Goal: Task Accomplishment & Management: Manage account settings

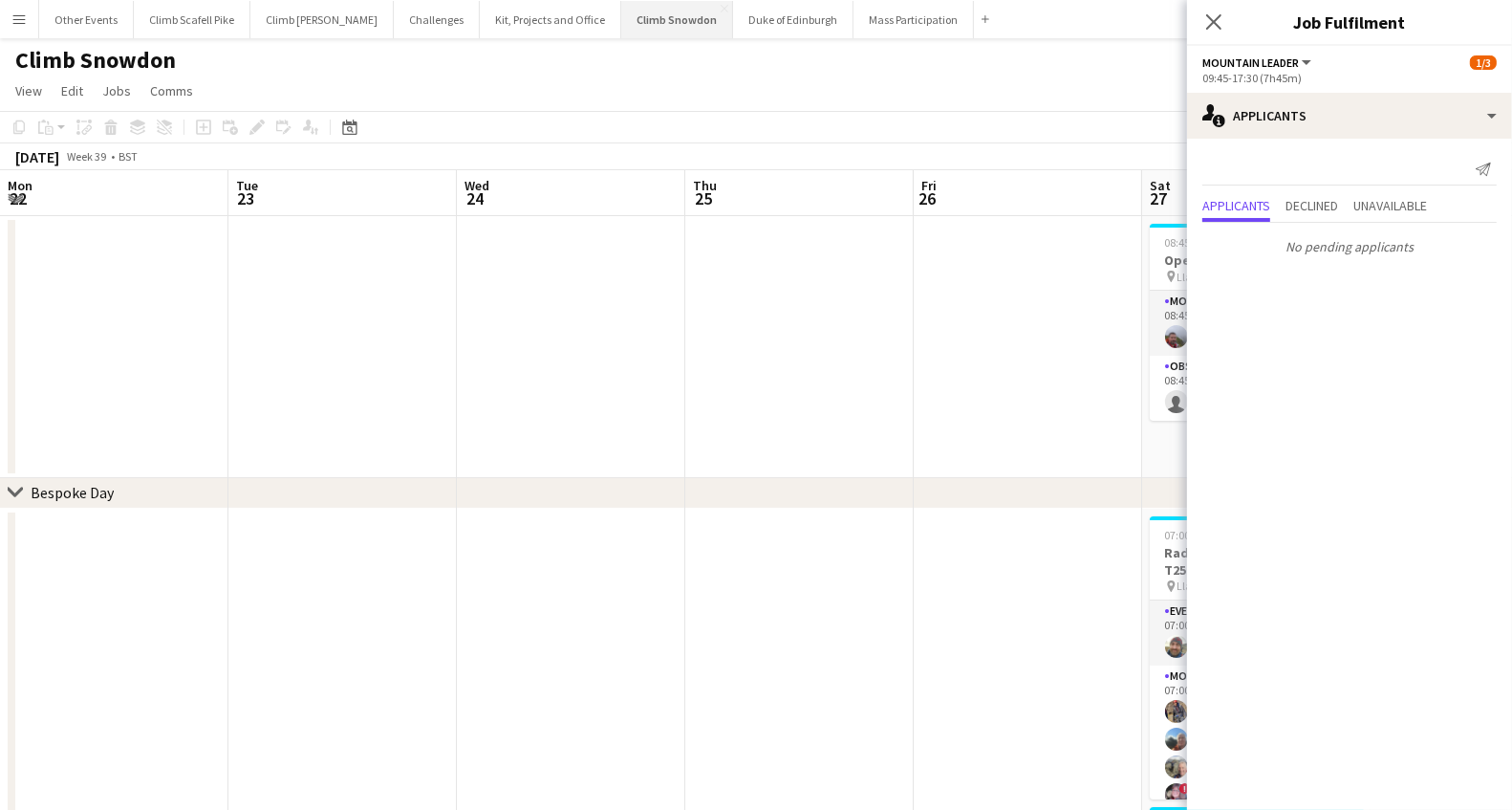
scroll to position [0, 657]
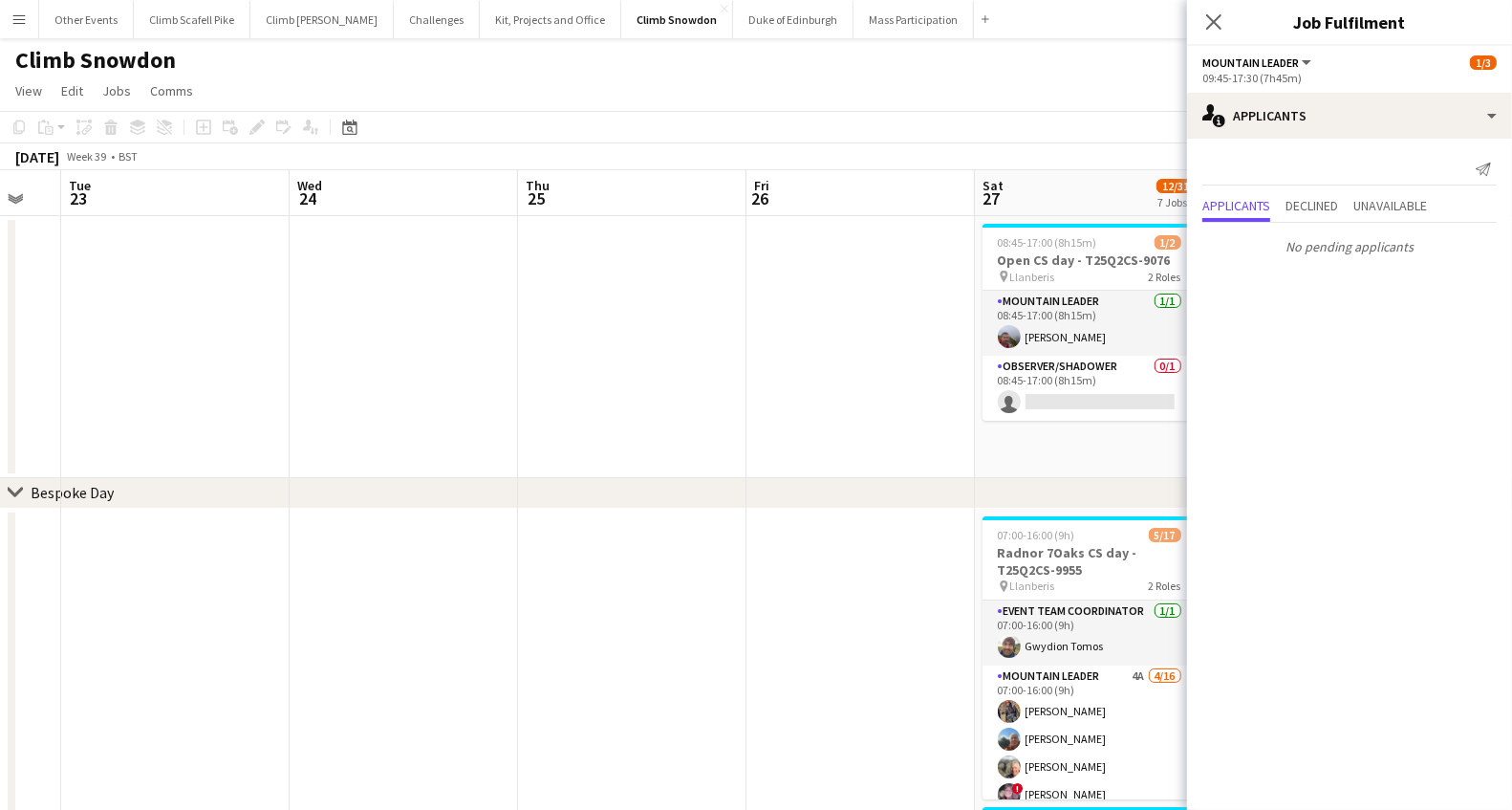
drag, startPoint x: 308, startPoint y: 311, endPoint x: 891, endPoint y: 285, distance: 583.6
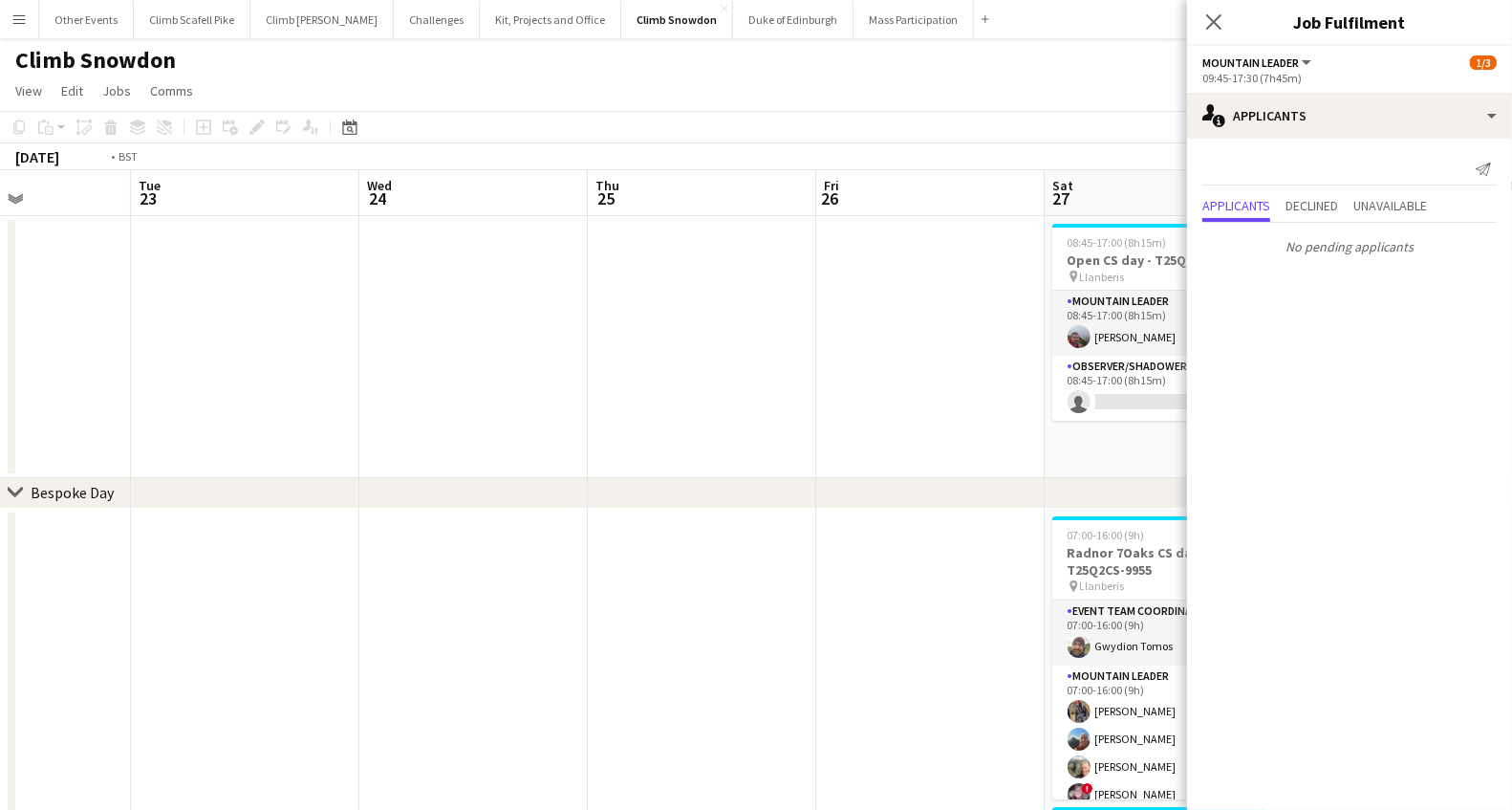
drag, startPoint x: 312, startPoint y: 357, endPoint x: 1086, endPoint y: 201, distance: 789.6
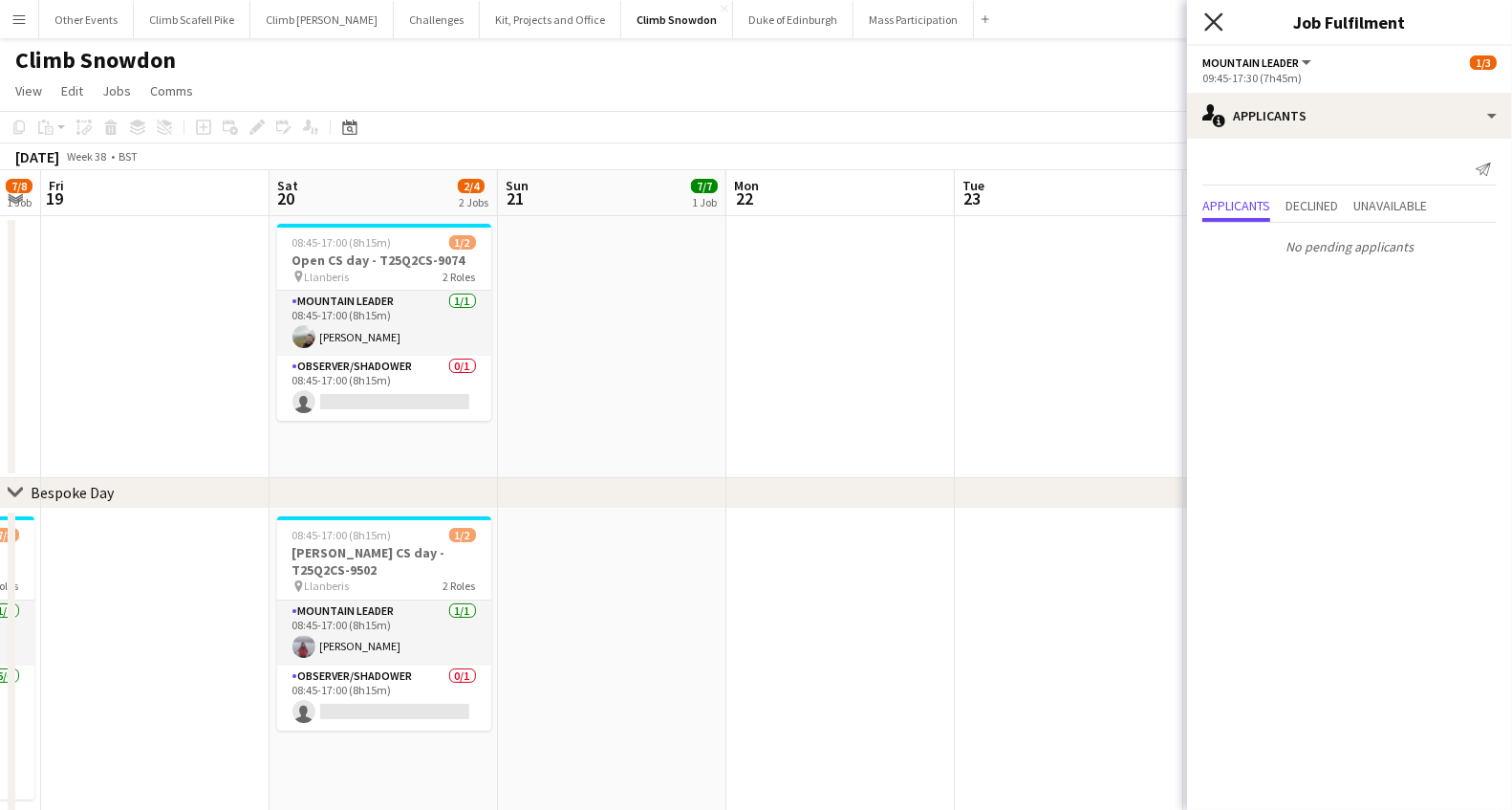
click at [1213, 19] on icon "Close pop-in" at bounding box center [1213, 22] width 18 height 18
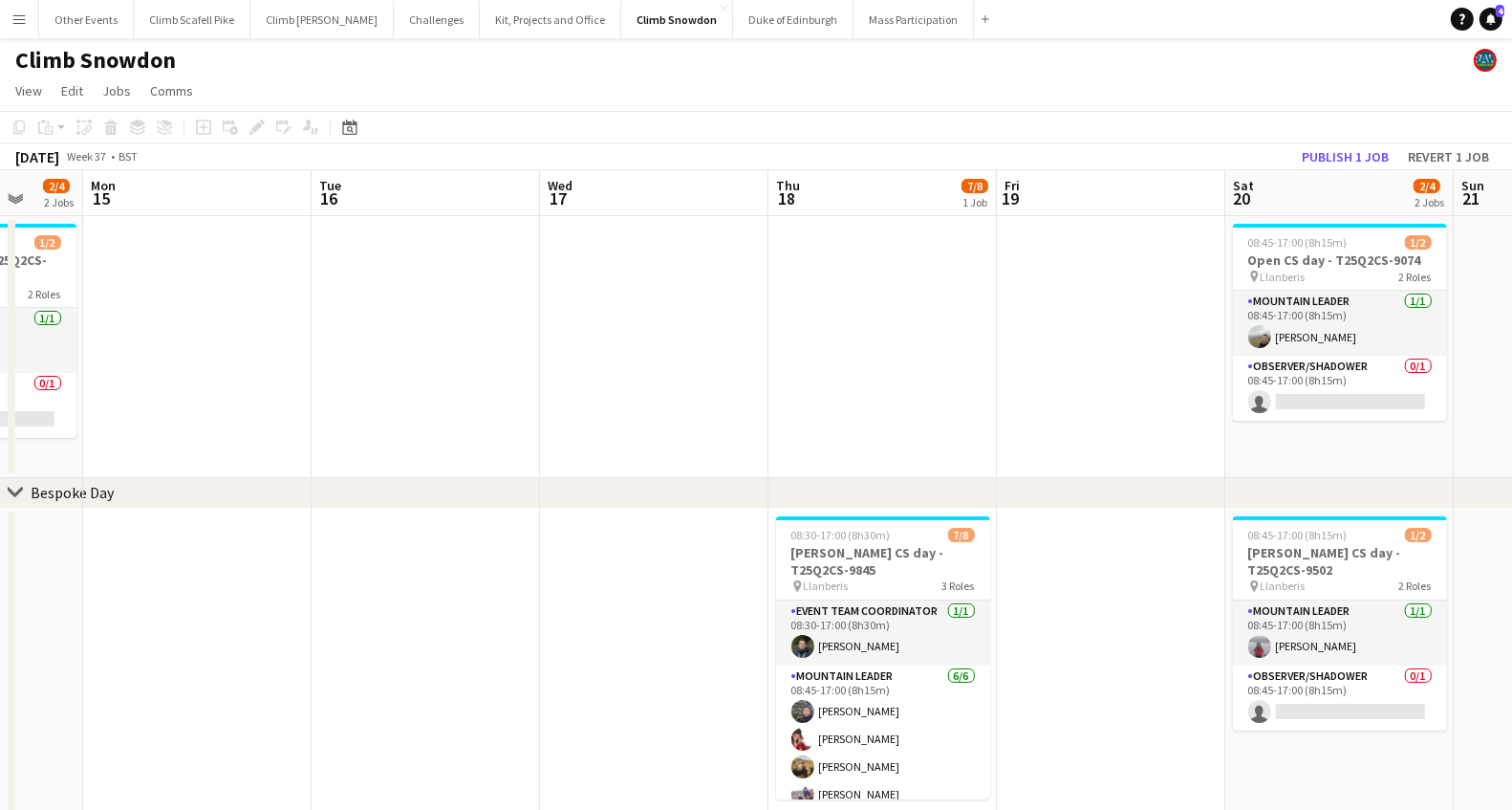
drag, startPoint x: 1130, startPoint y: 330, endPoint x: 1072, endPoint y: 322, distance: 58.5
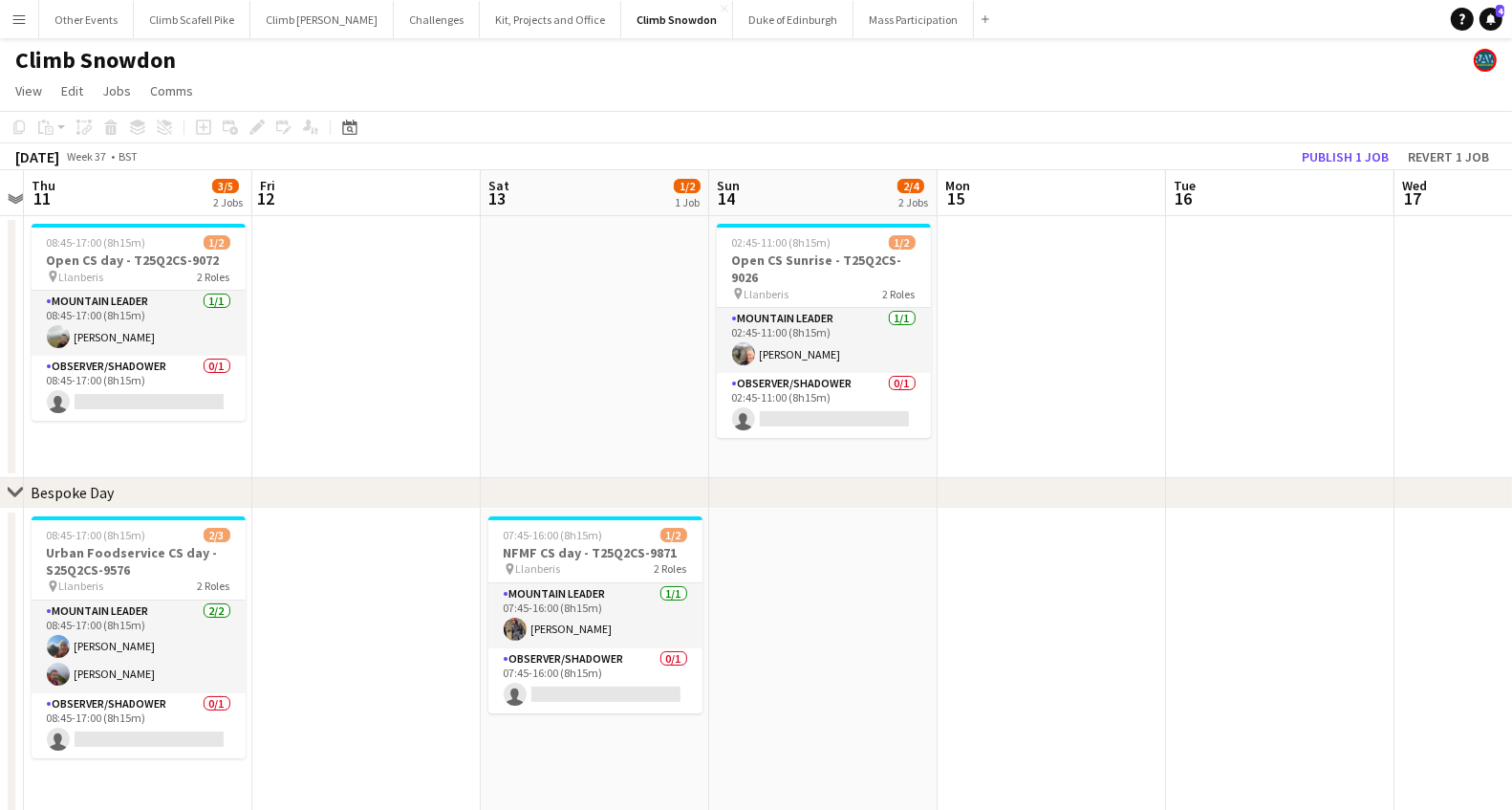
drag, startPoint x: 828, startPoint y: 376, endPoint x: 1160, endPoint y: 364, distance: 332.2
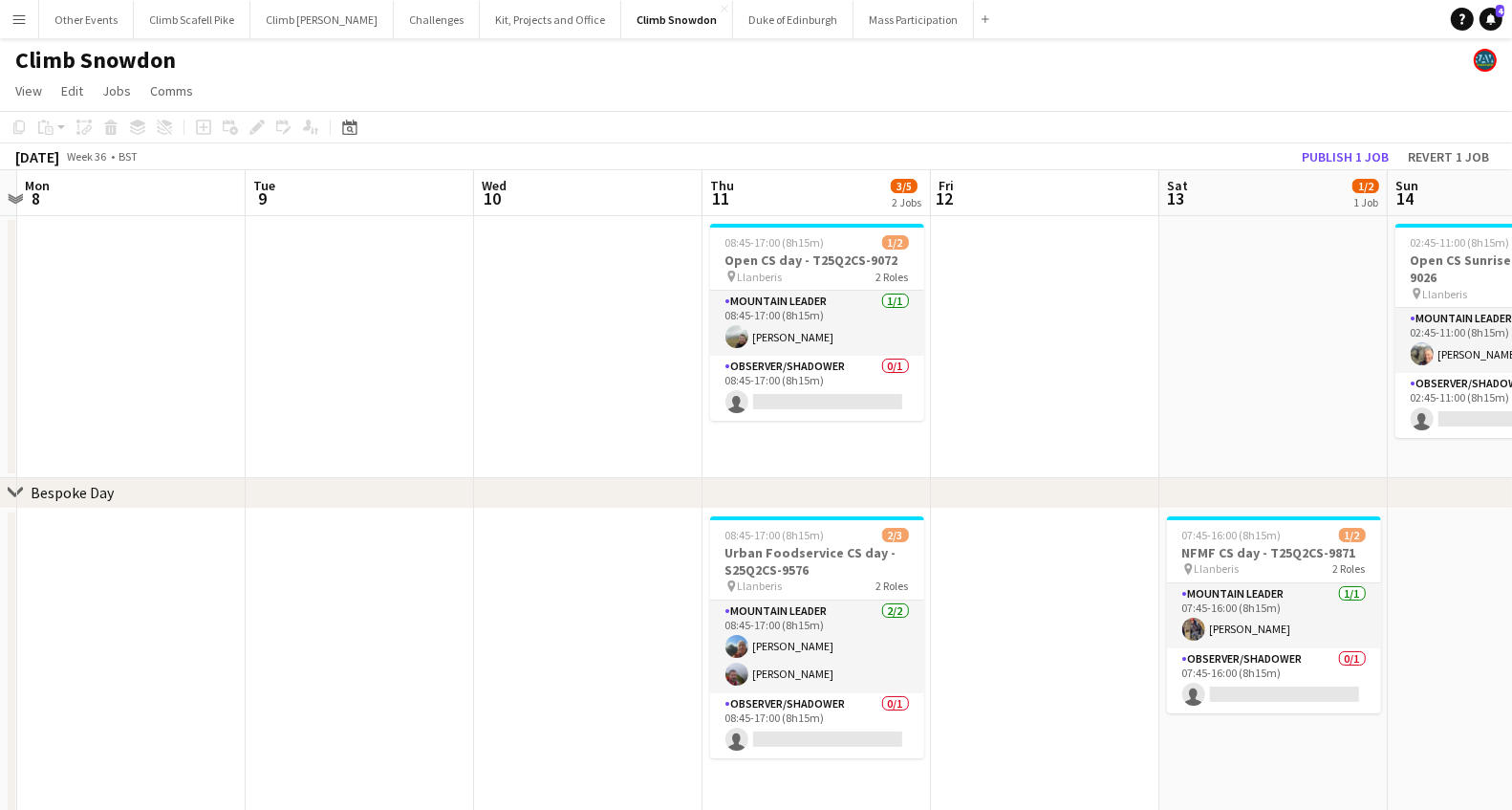
scroll to position [0, 422]
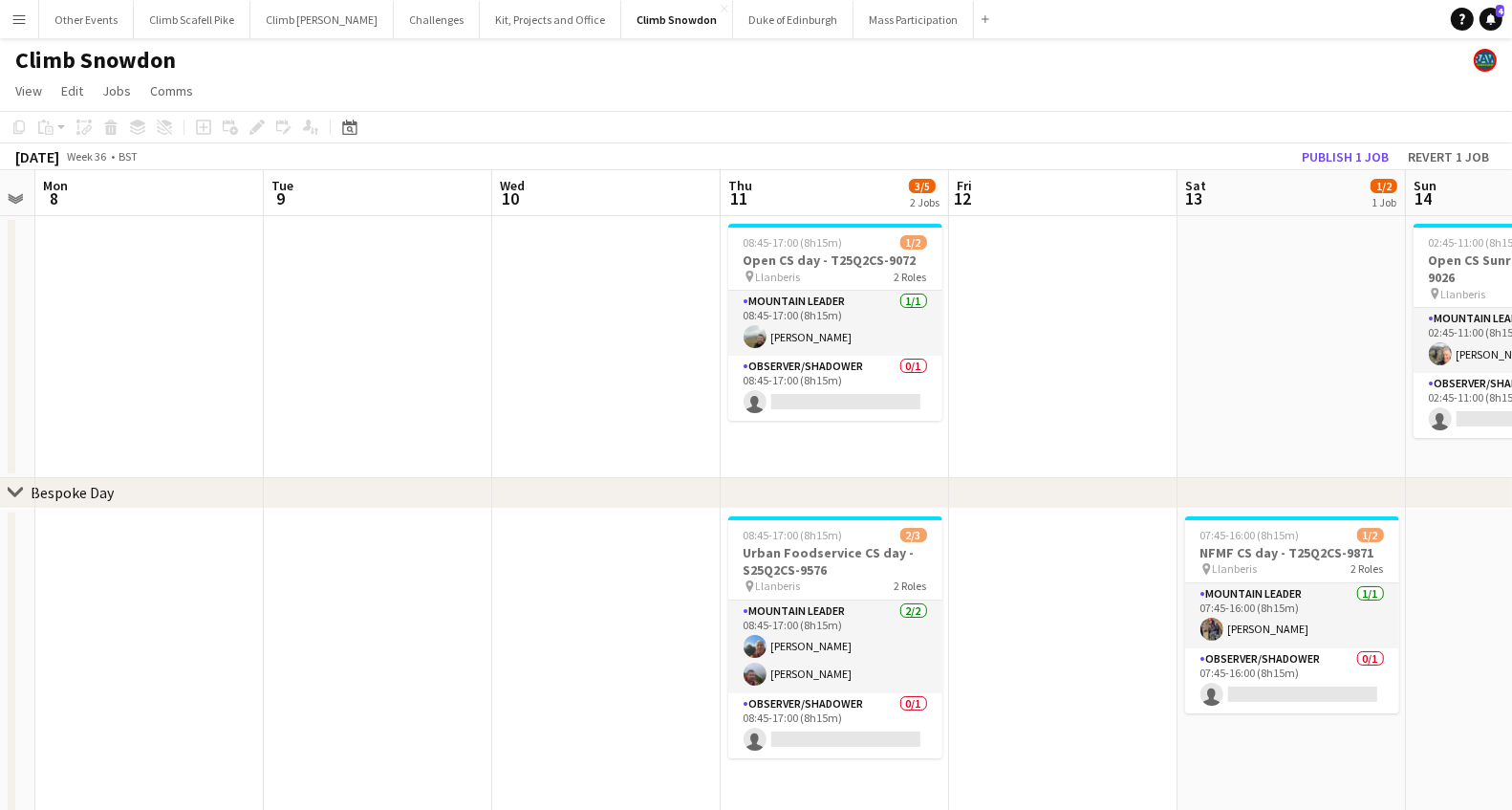
drag, startPoint x: 363, startPoint y: 420, endPoint x: 1059, endPoint y: 383, distance: 697.0
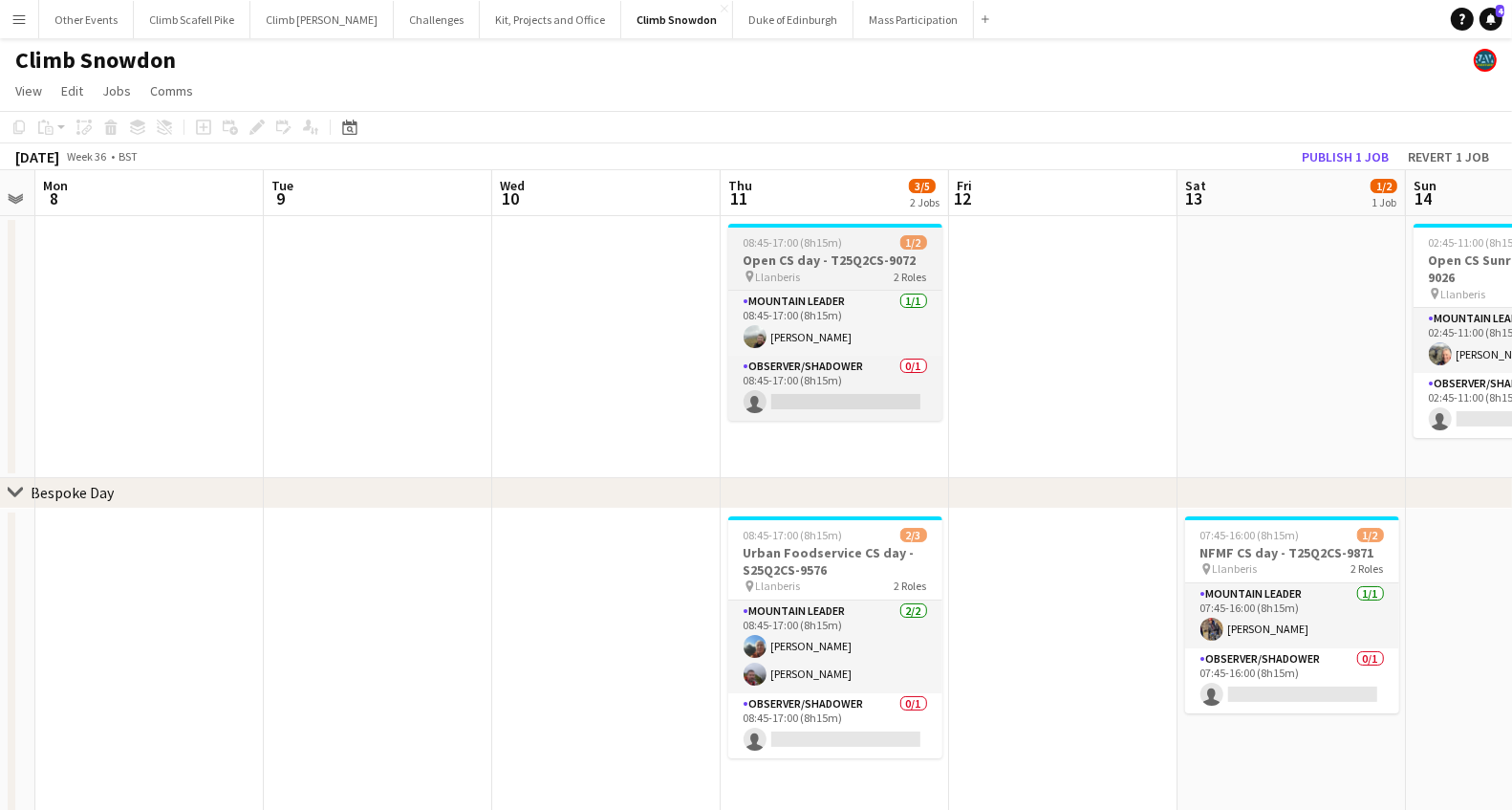
click at [823, 265] on h3 "Open CS day - T25Q2CS-9072" at bounding box center [836, 260] width 214 height 18
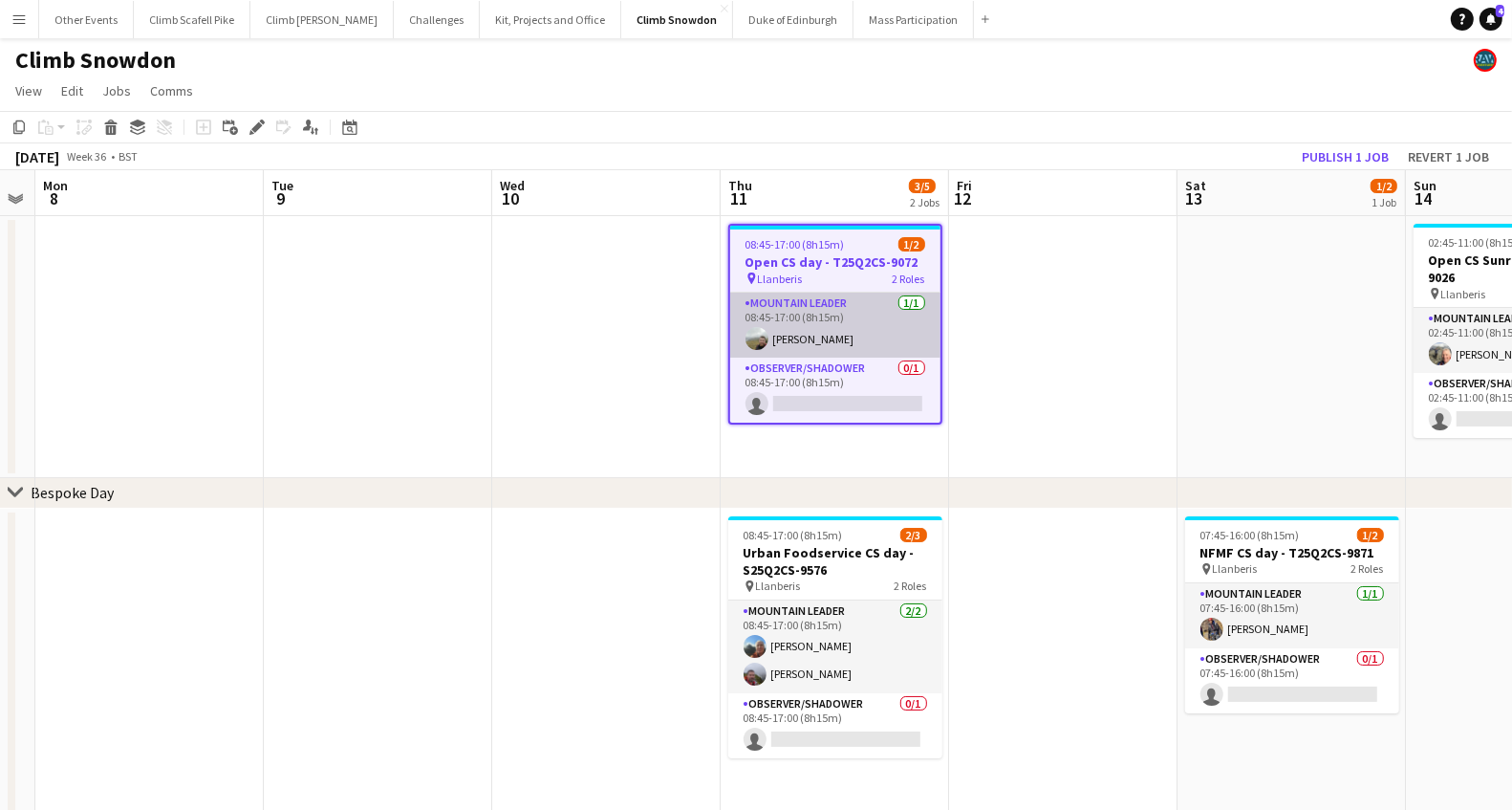
click at [807, 341] on app-card-role "Mountain Leader [DATE] 08:45-17:00 (8h15m) [PERSON_NAME]" at bounding box center [836, 325] width 210 height 65
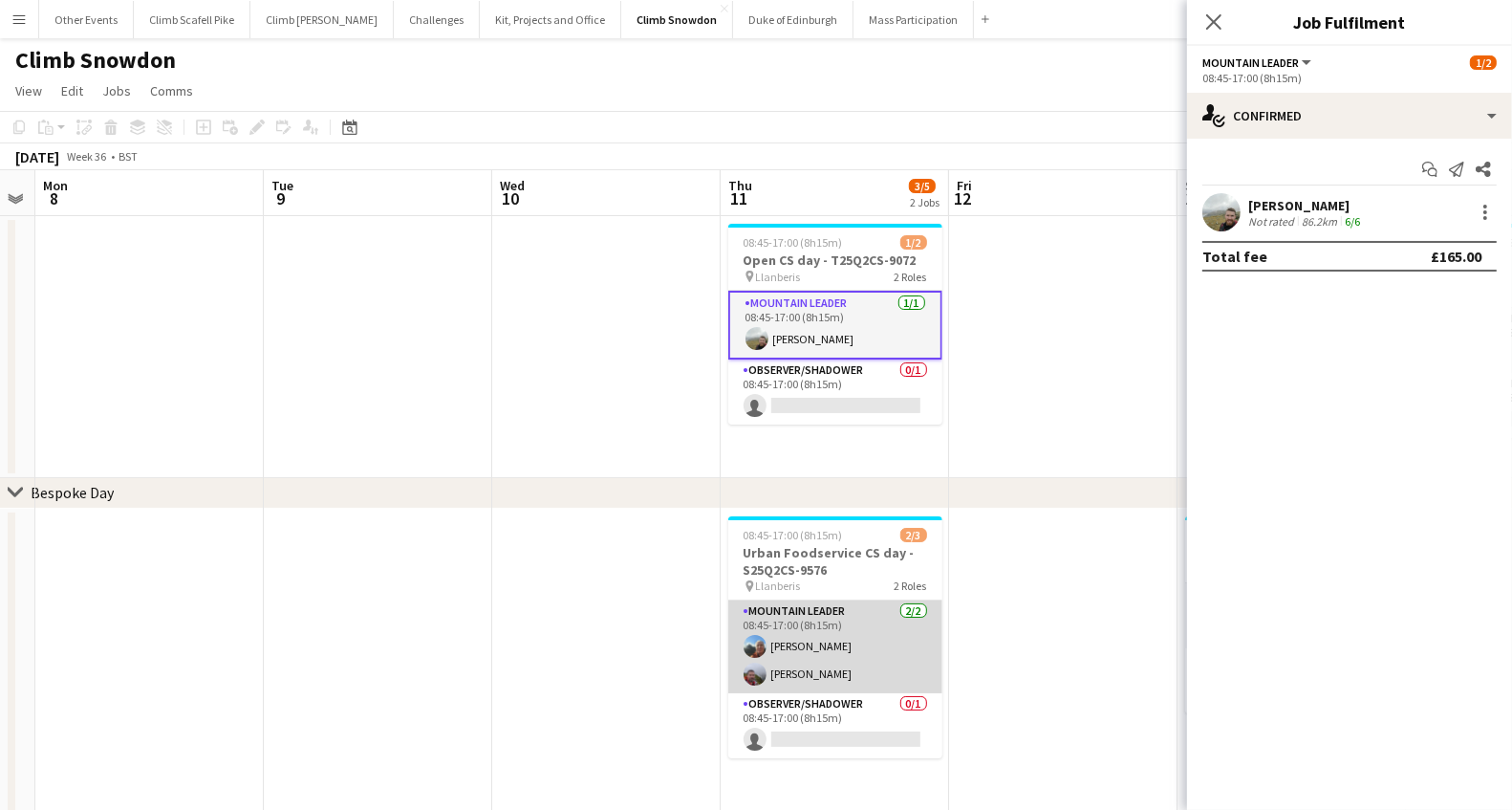
click at [824, 661] on app-card-role "Mountain Leader [DATE] 08:45-17:00 (8h15m) [PERSON_NAME] [PERSON_NAME]" at bounding box center [836, 647] width 214 height 92
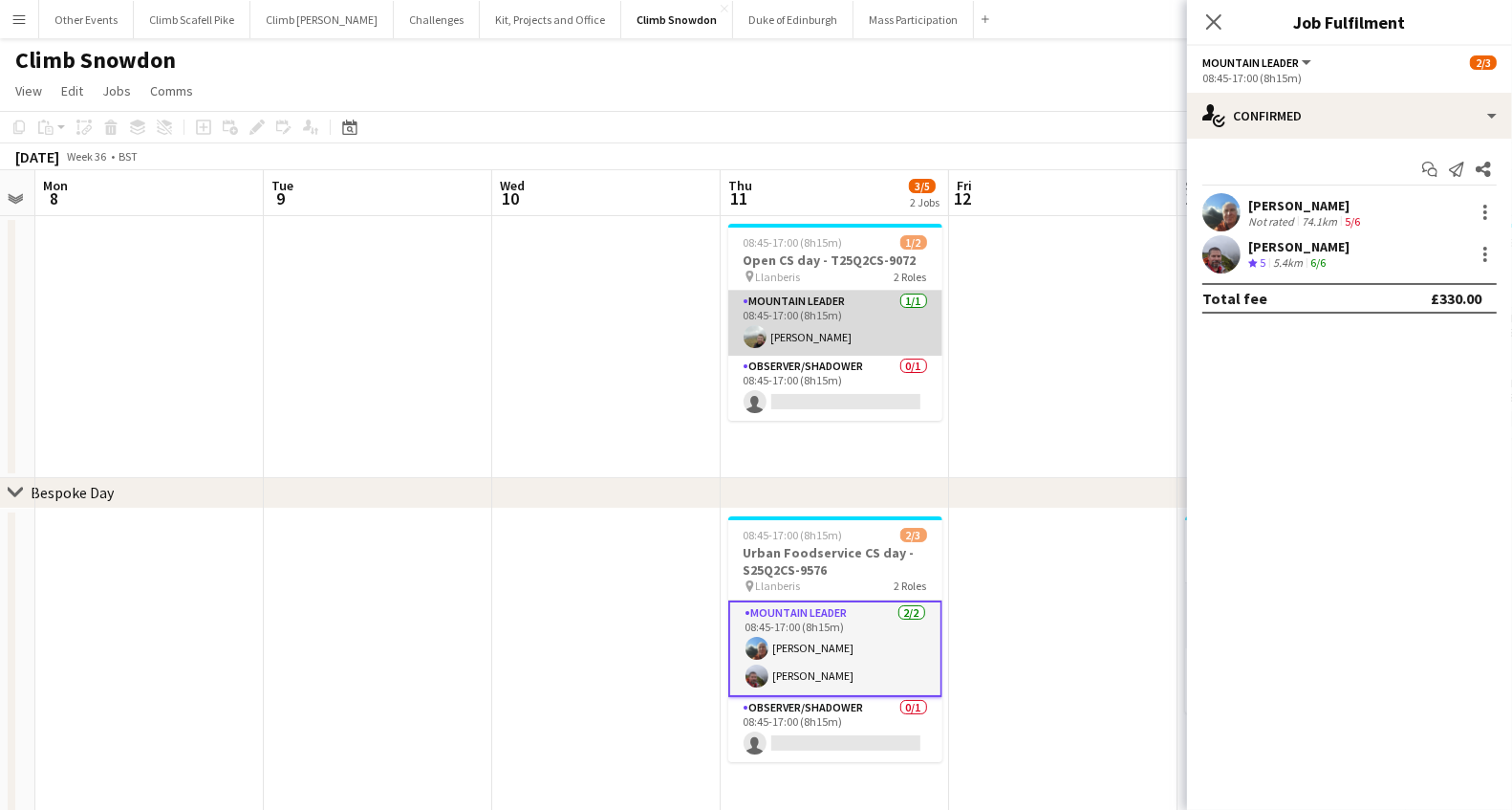
click at [799, 323] on app-card-role "Mountain Leader [DATE] 08:45-17:00 (8h15m) [PERSON_NAME]" at bounding box center [836, 323] width 214 height 65
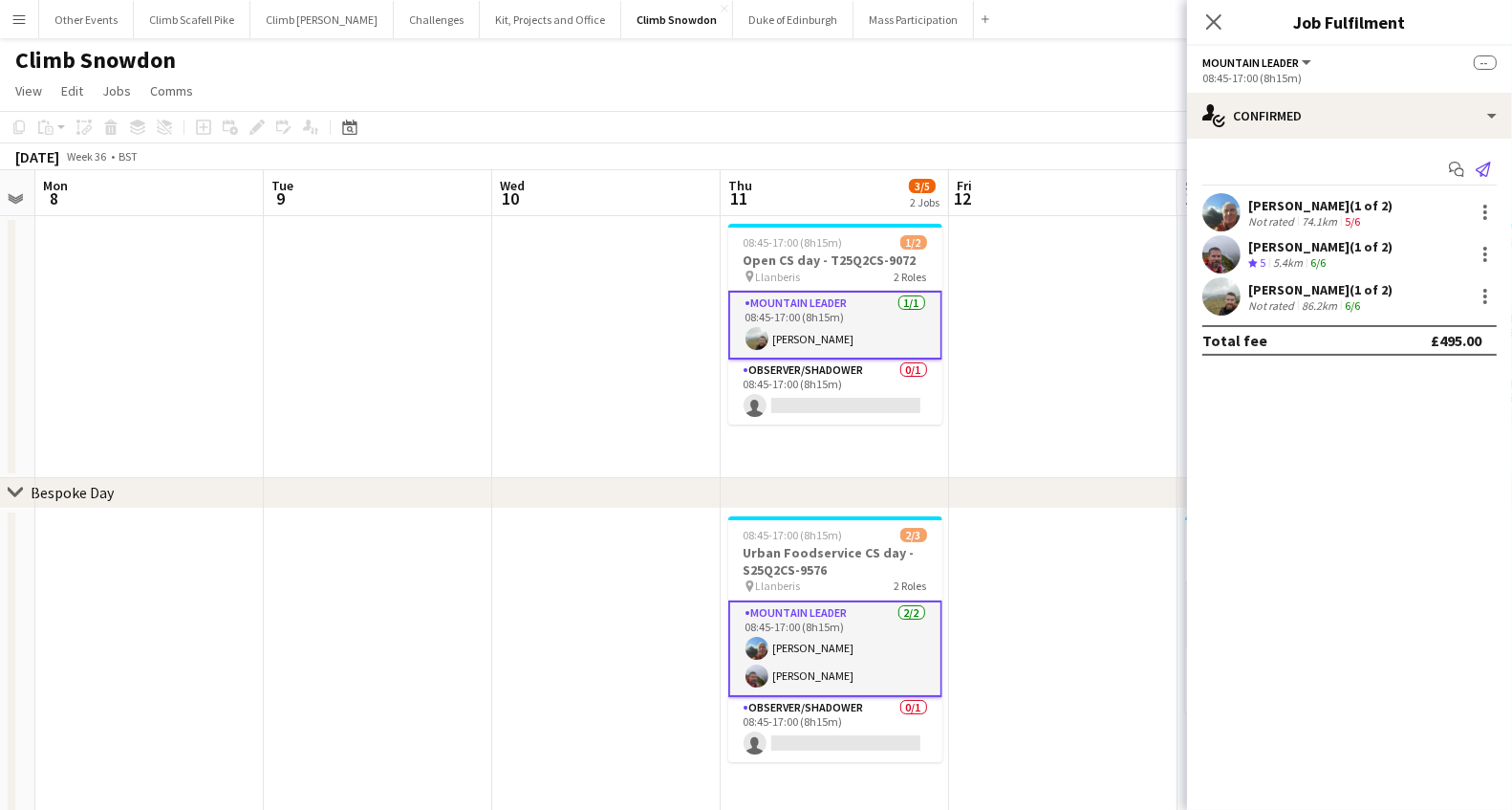
click at [1489, 173] on icon "Send notification" at bounding box center [1483, 169] width 16 height 16
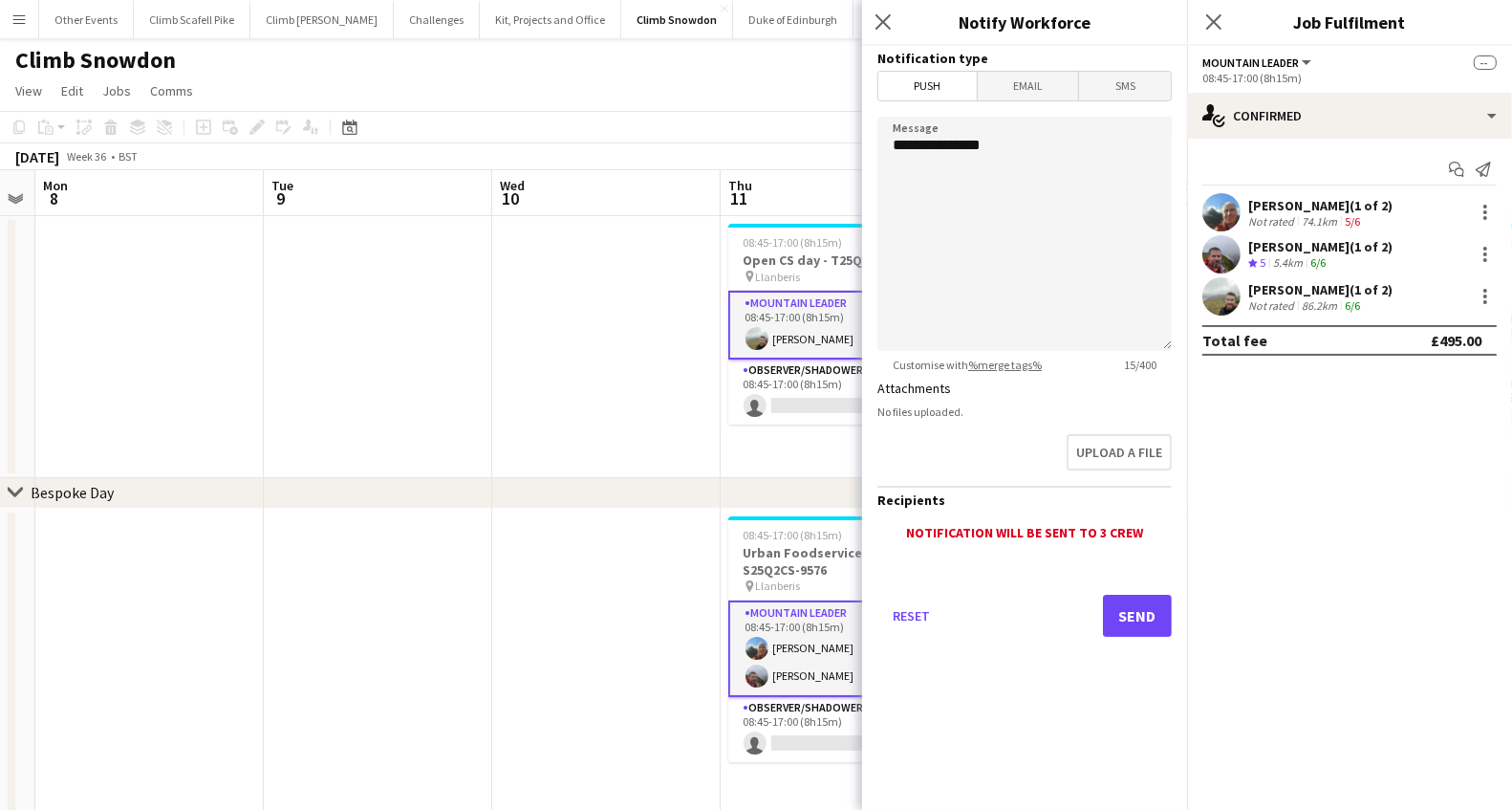
click at [1044, 87] on span "Email" at bounding box center [1028, 86] width 101 height 29
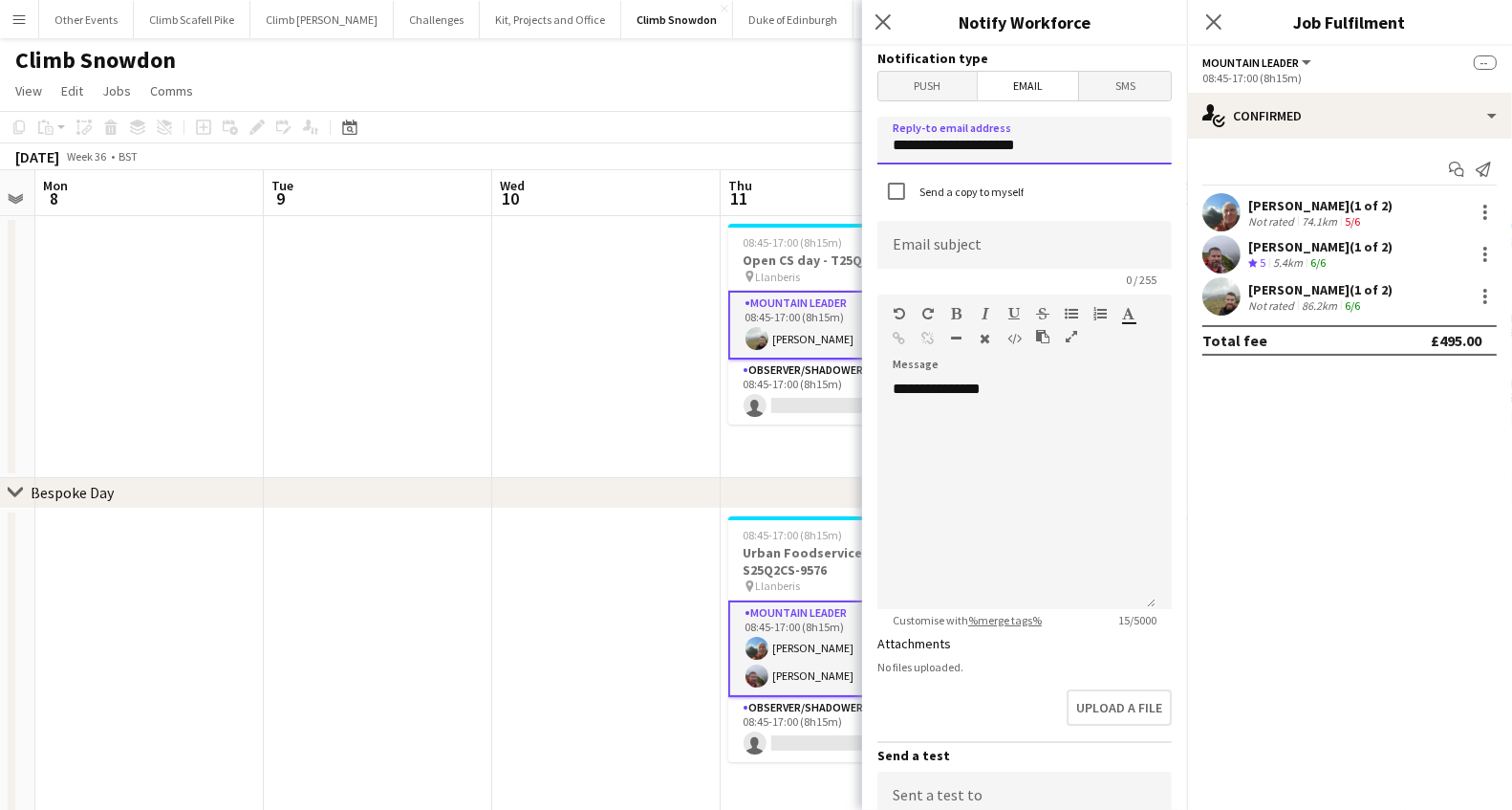
drag, startPoint x: 1038, startPoint y: 149, endPoint x: 855, endPoint y: 147, distance: 183.0
type input "**********"
click at [957, 245] on input at bounding box center [1025, 245] width 295 height 48
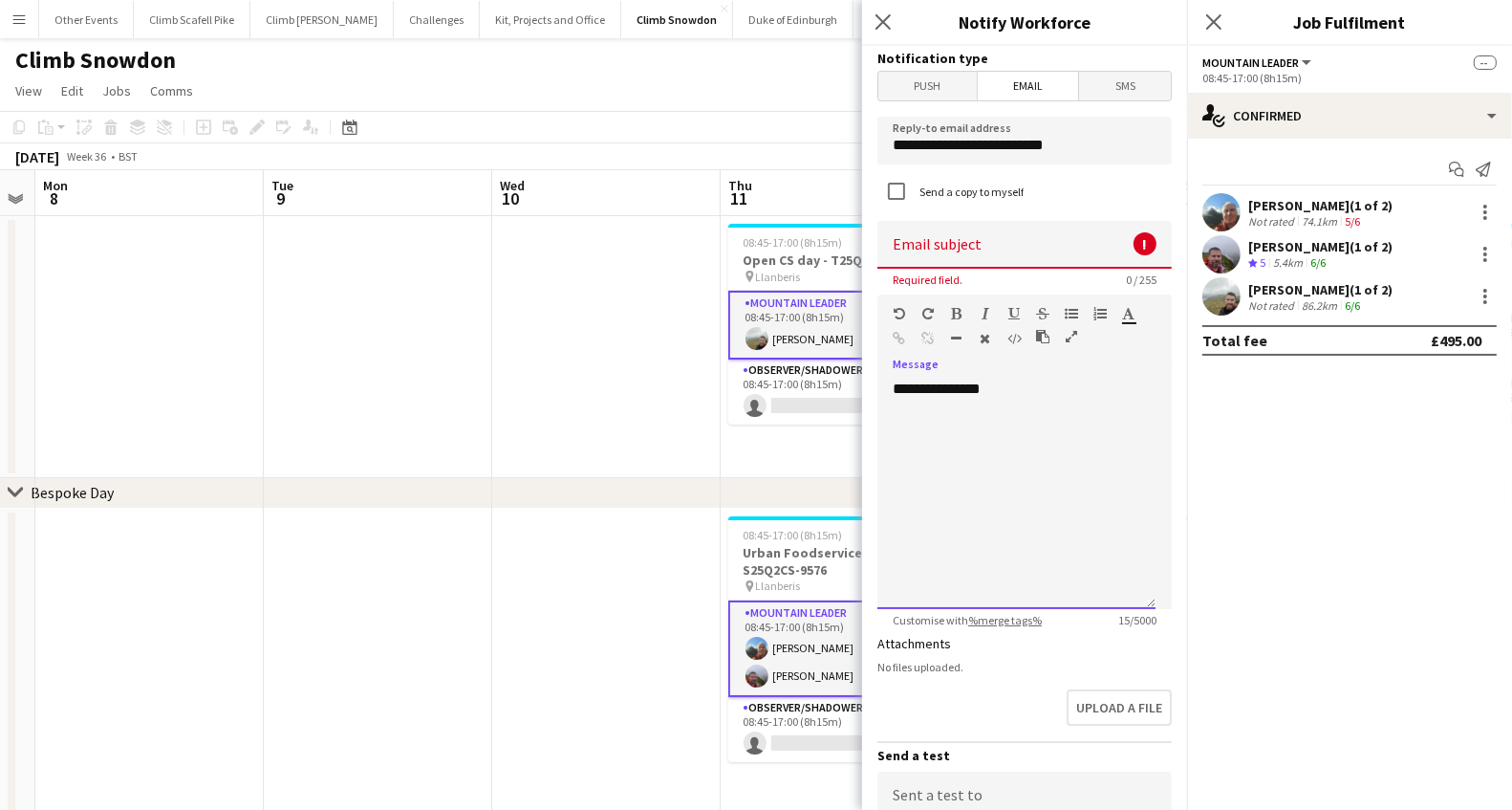
click at [1028, 505] on div "**********" at bounding box center [1017, 493] width 278 height 229
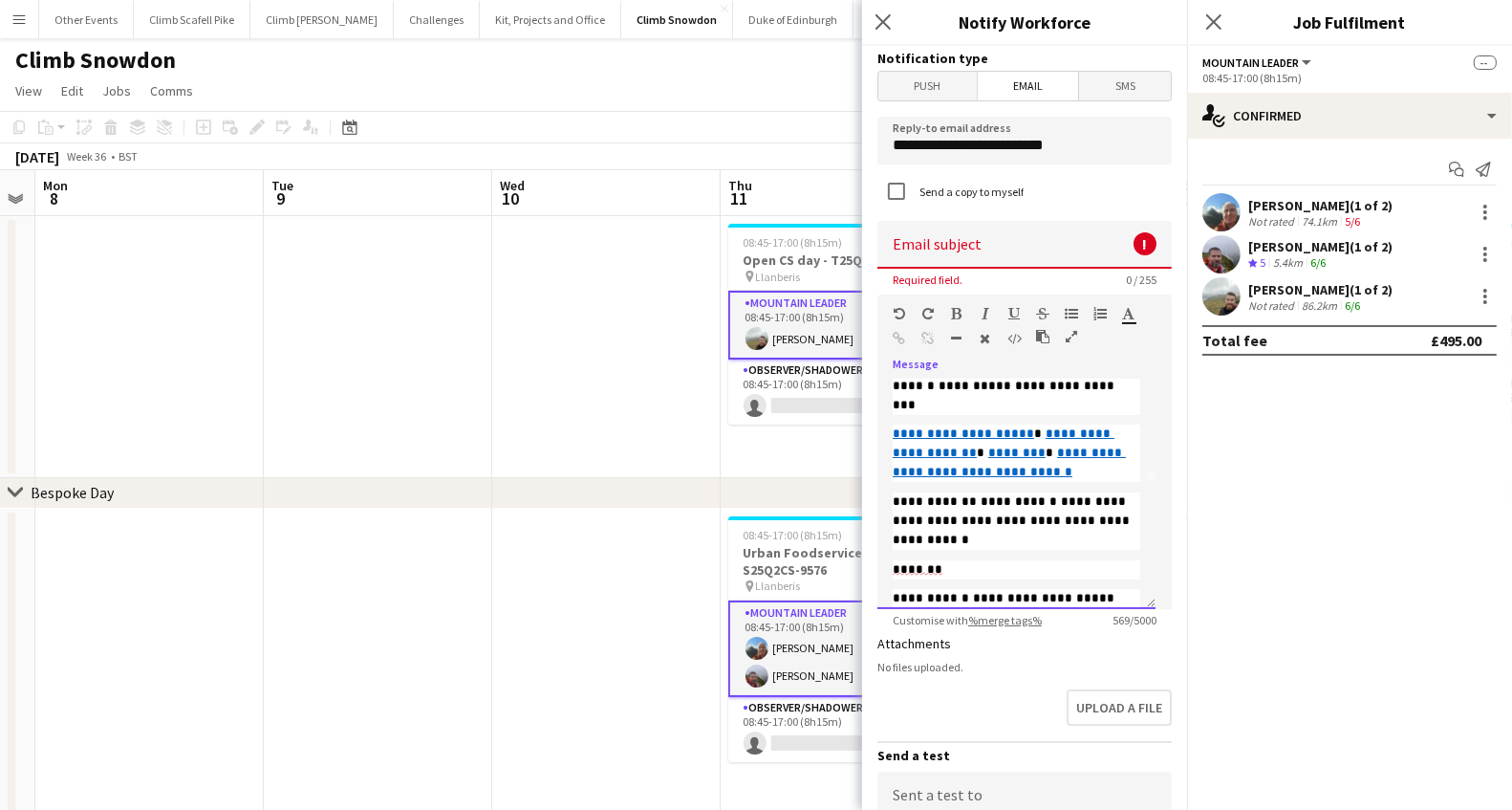
scroll to position [0, 0]
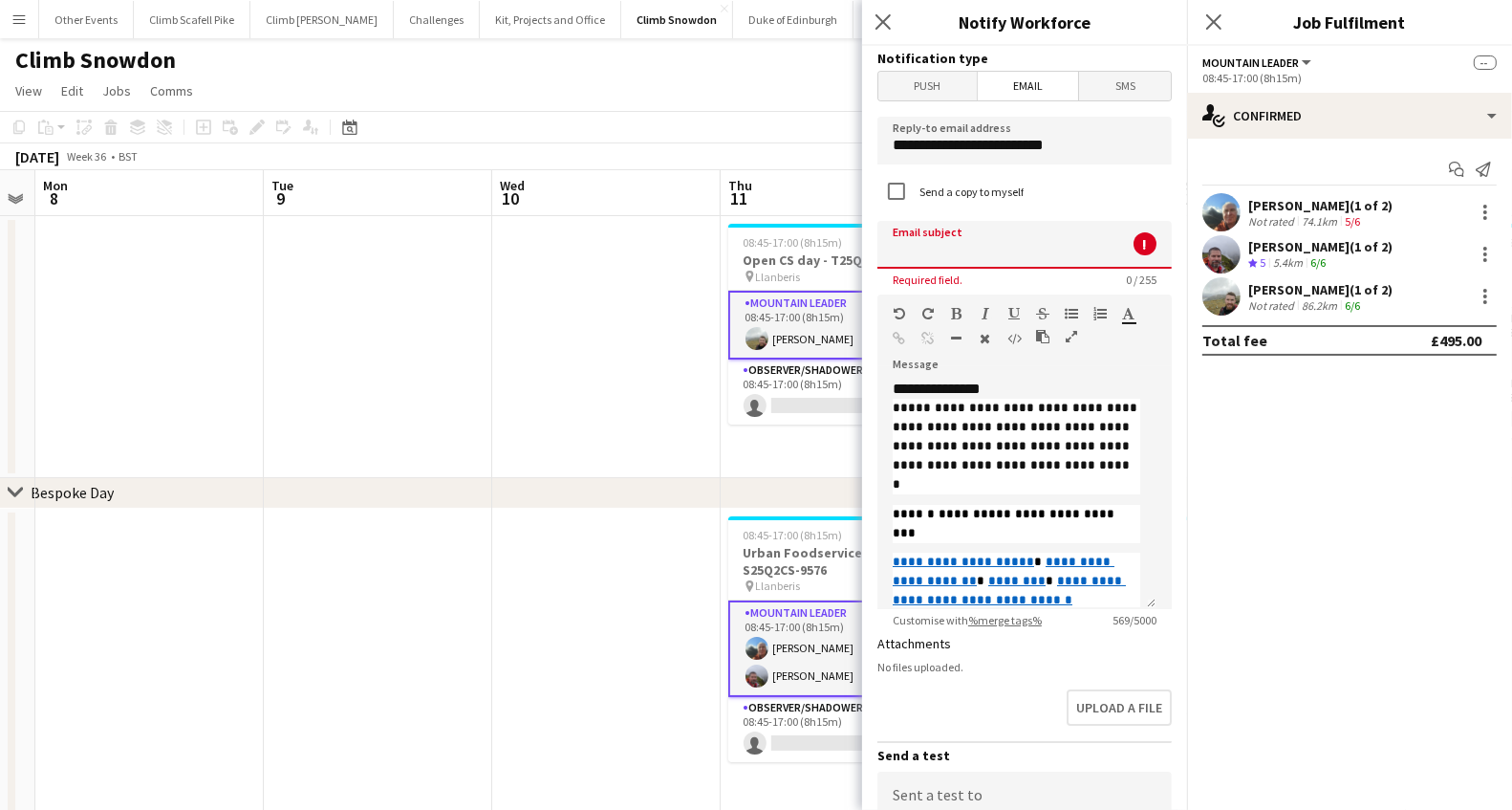
click at [995, 239] on input at bounding box center [1025, 245] width 295 height 48
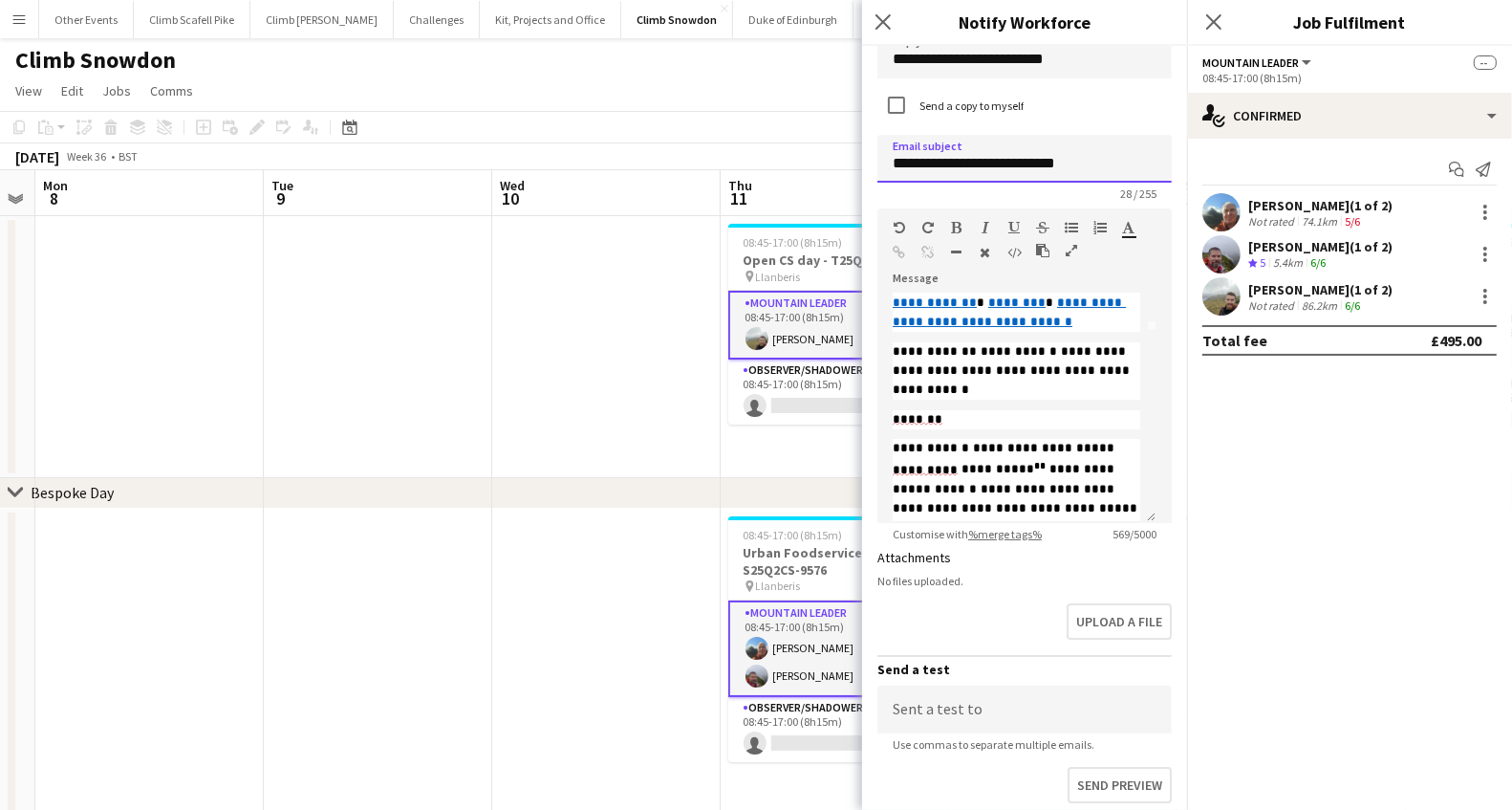
scroll to position [290, 0]
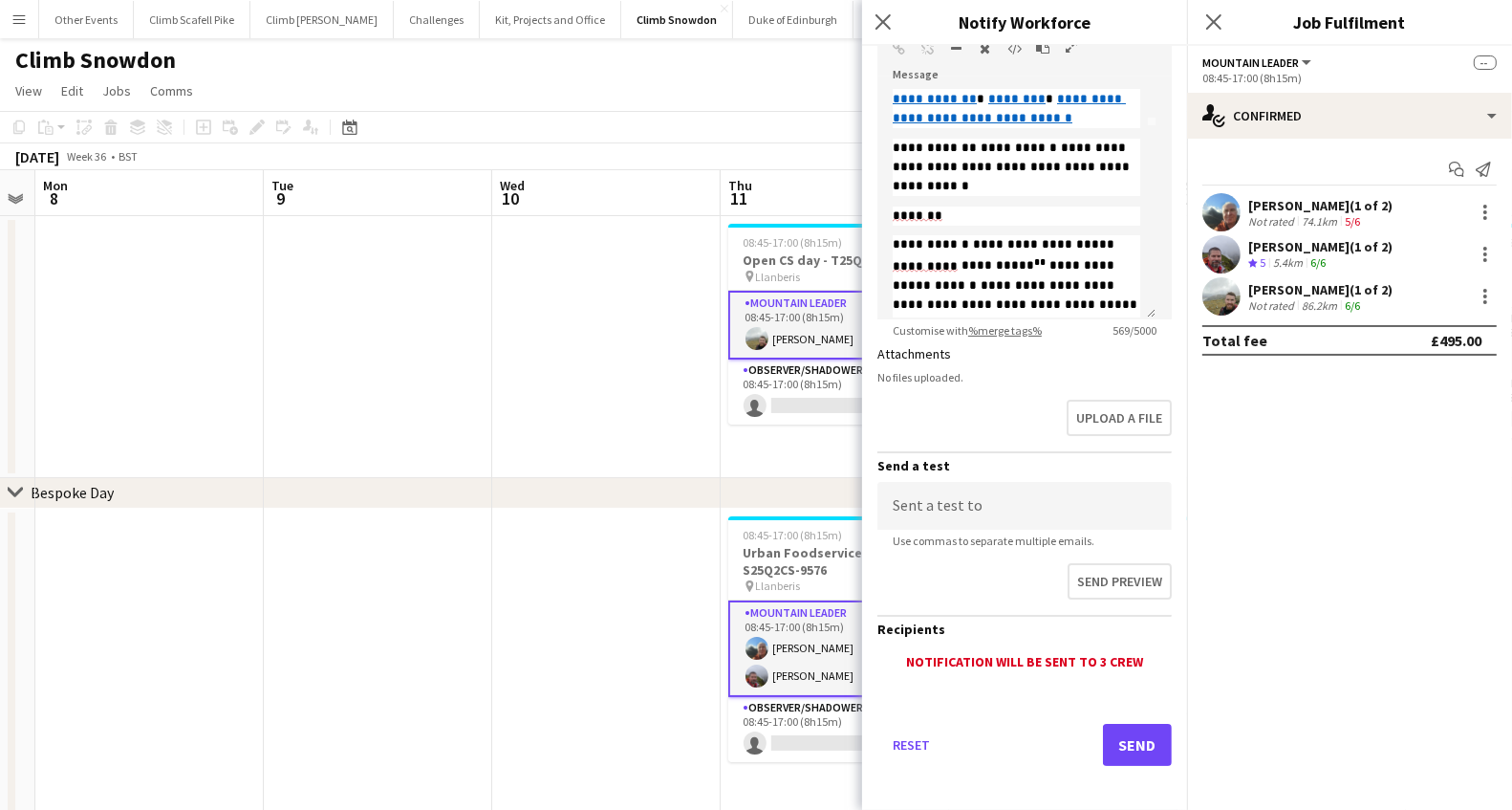
type input "**********"
click at [1126, 743] on button "Send" at bounding box center [1137, 744] width 69 height 42
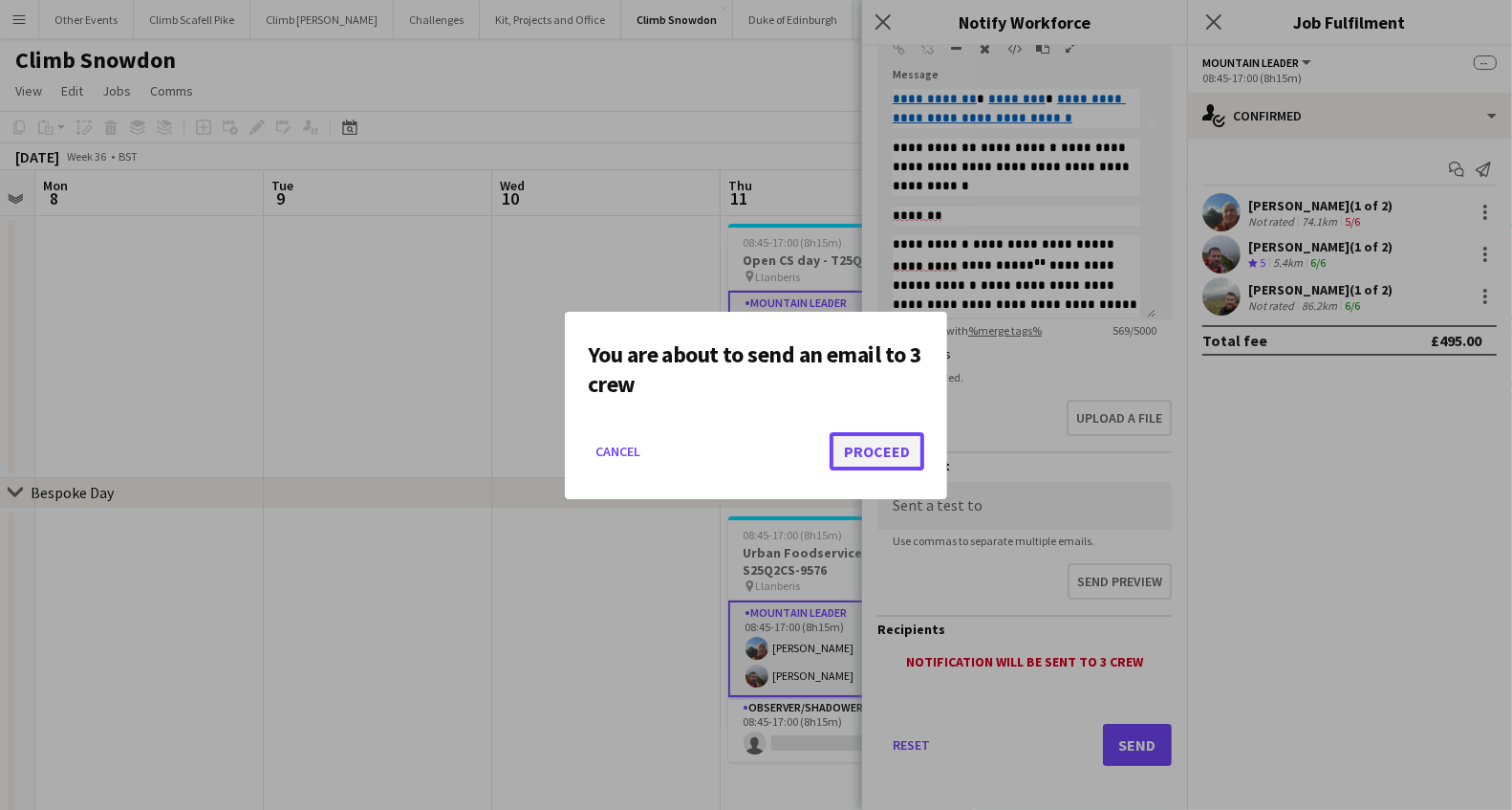
click at [898, 443] on button "Proceed" at bounding box center [877, 451] width 94 height 38
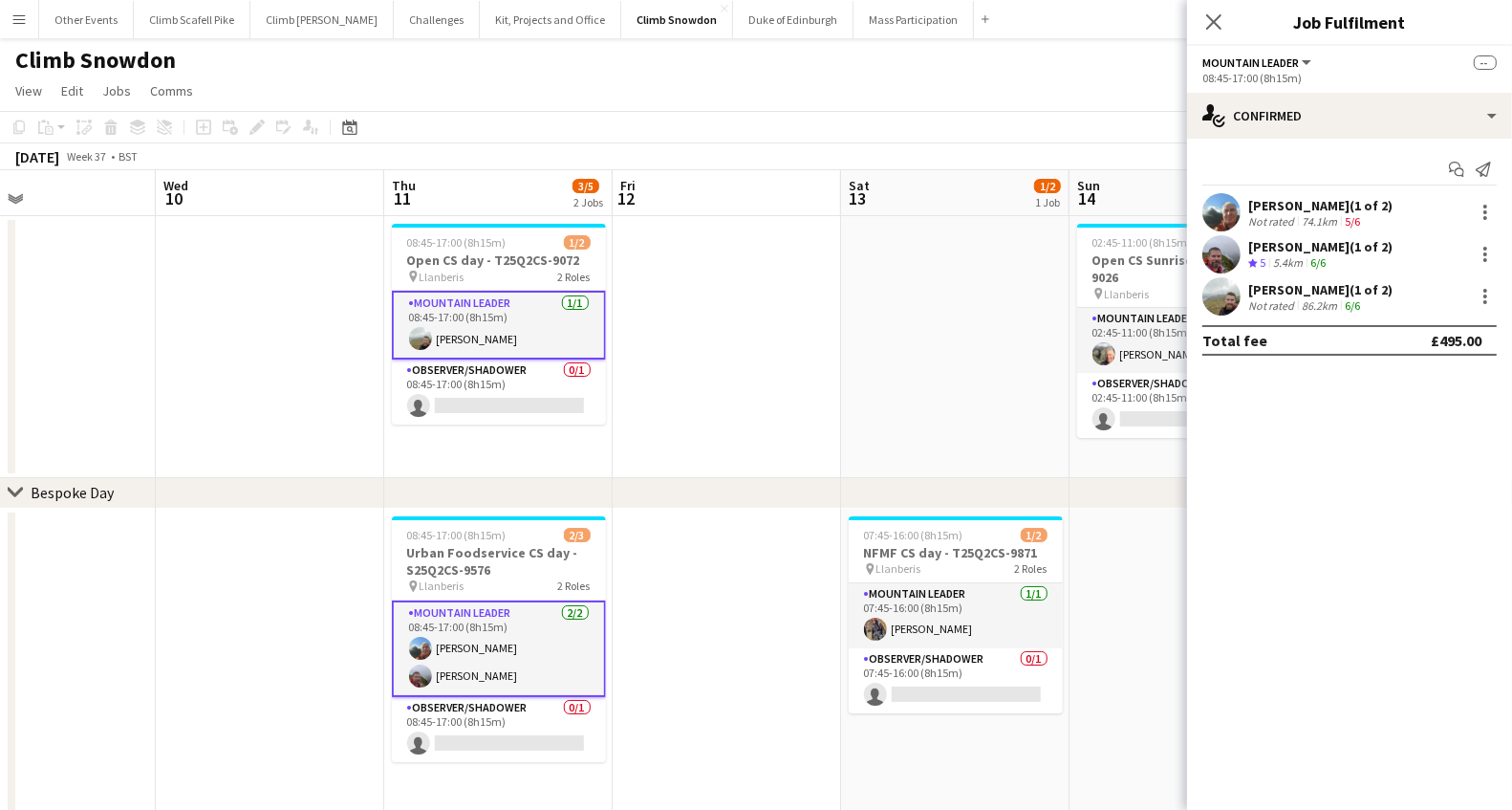
scroll to position [0, 668]
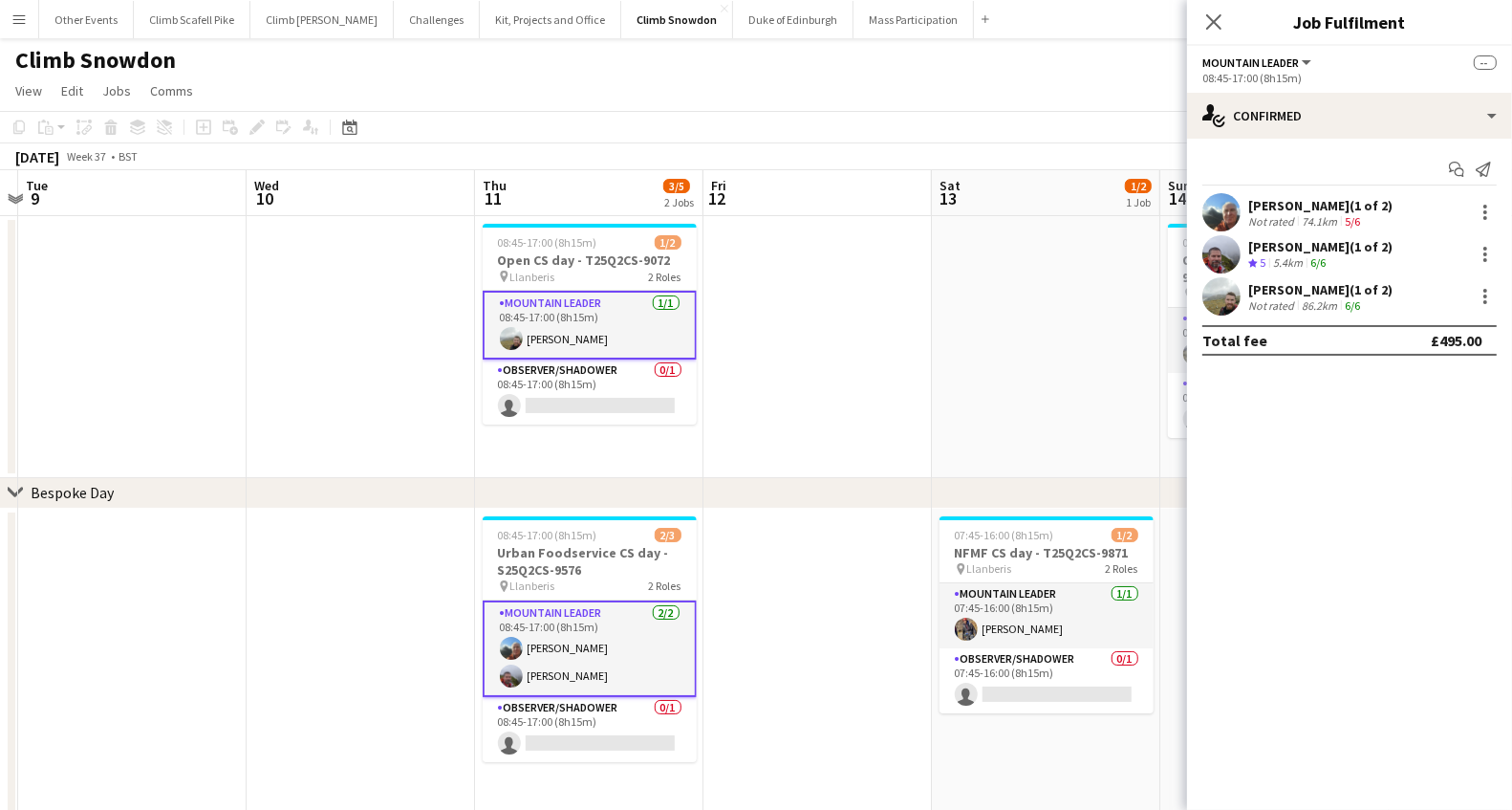
drag, startPoint x: 1084, startPoint y: 411, endPoint x: 850, endPoint y: 434, distance: 235.1
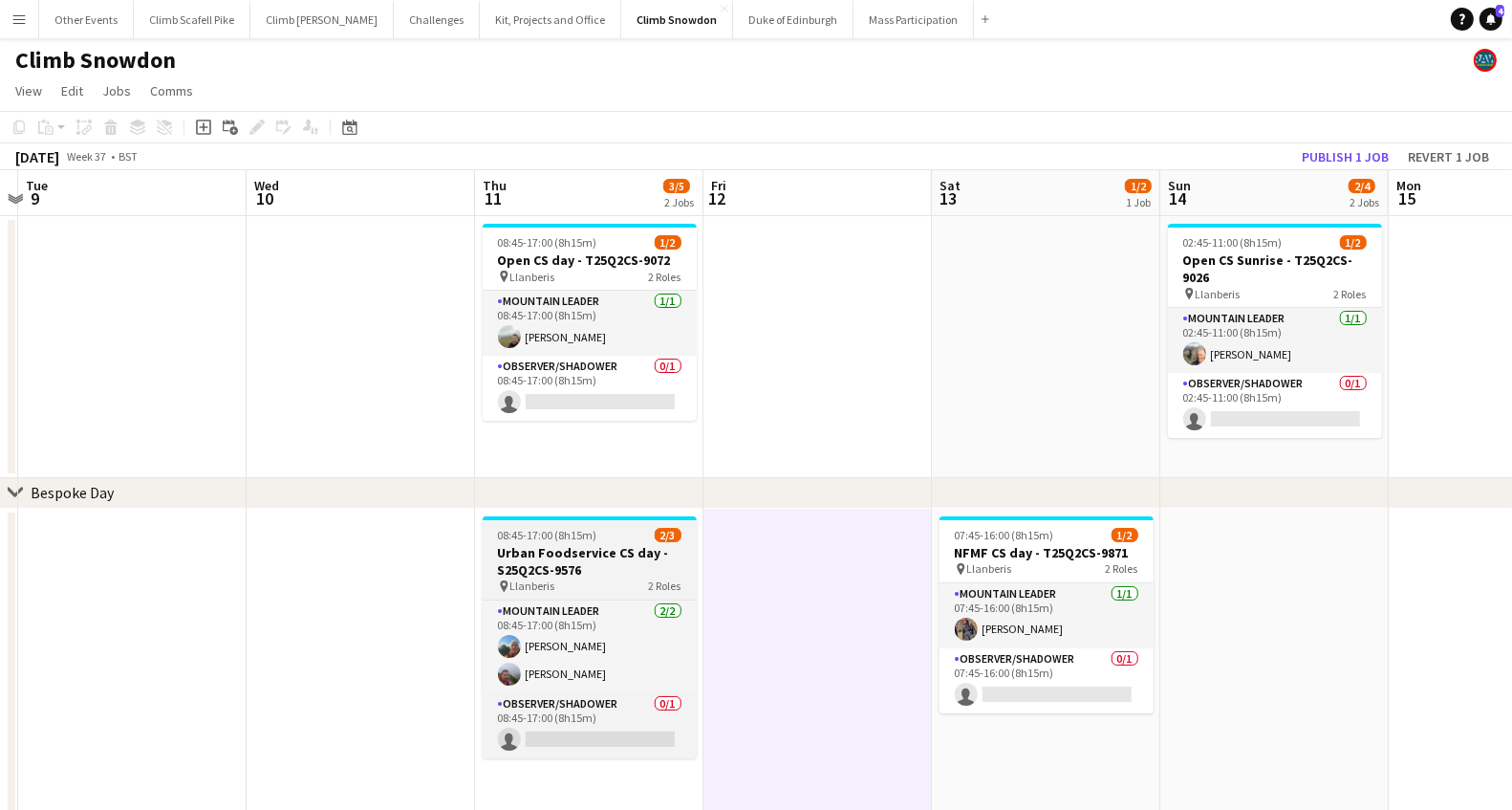
click at [606, 571] on h3 "Urban Foodservice CS day - S25Q2CS-9576" at bounding box center [590, 560] width 214 height 34
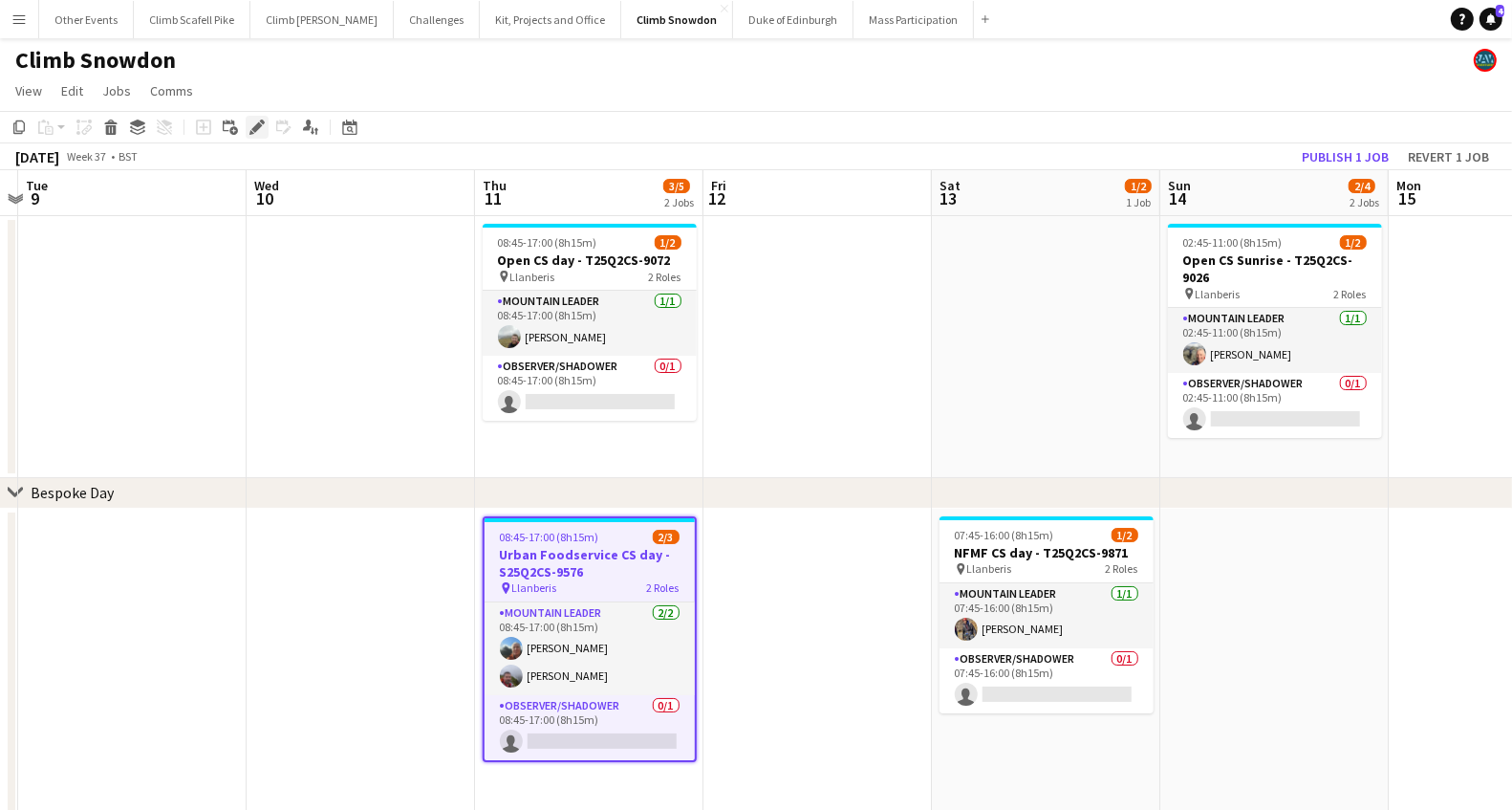
click at [263, 135] on div "Edit" at bounding box center [257, 127] width 23 height 23
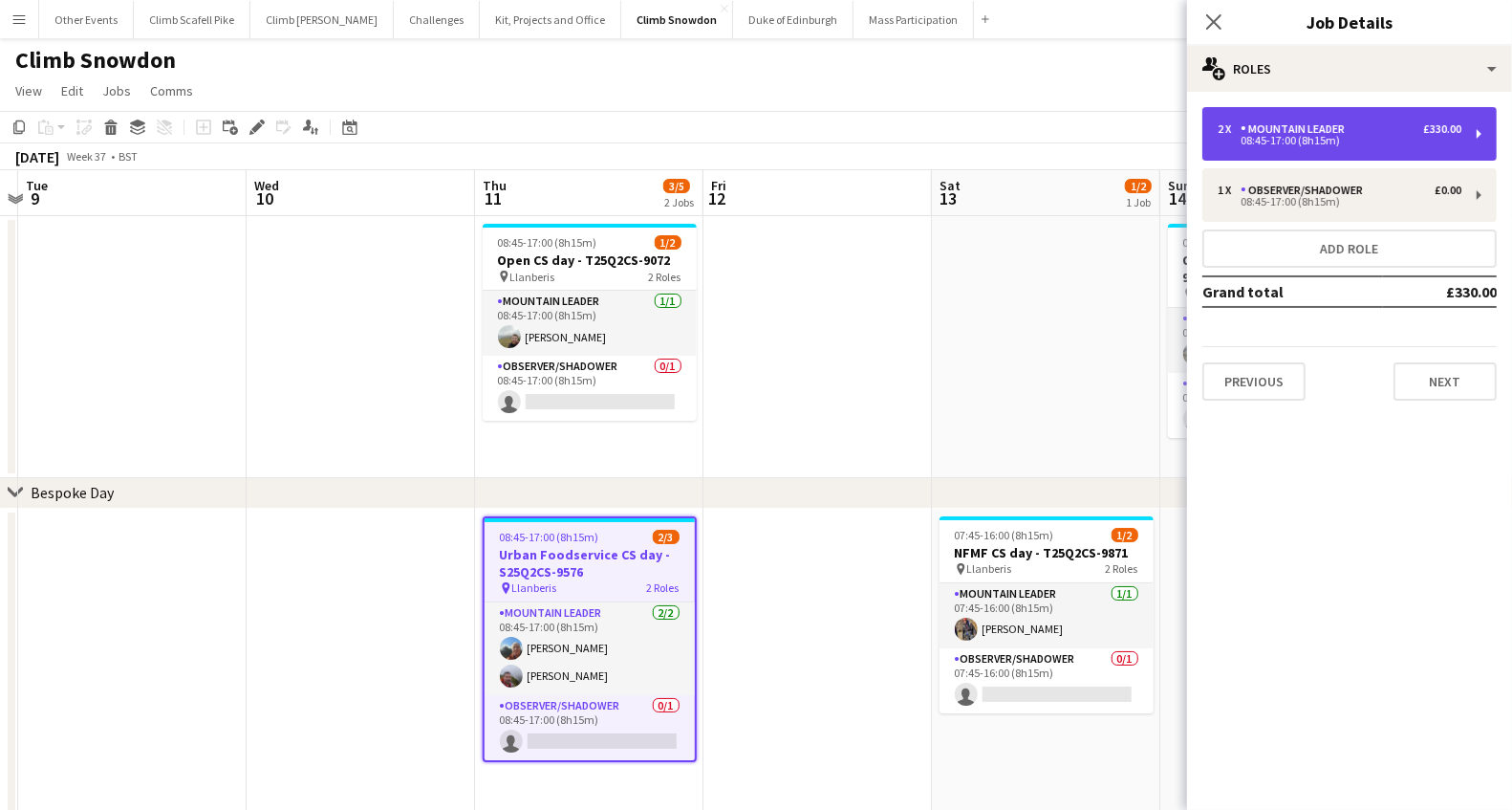
click at [1315, 147] on div "2 x Mountain Leader £330.00 08:45-17:00 (8h15m)" at bounding box center [1350, 134] width 295 height 53
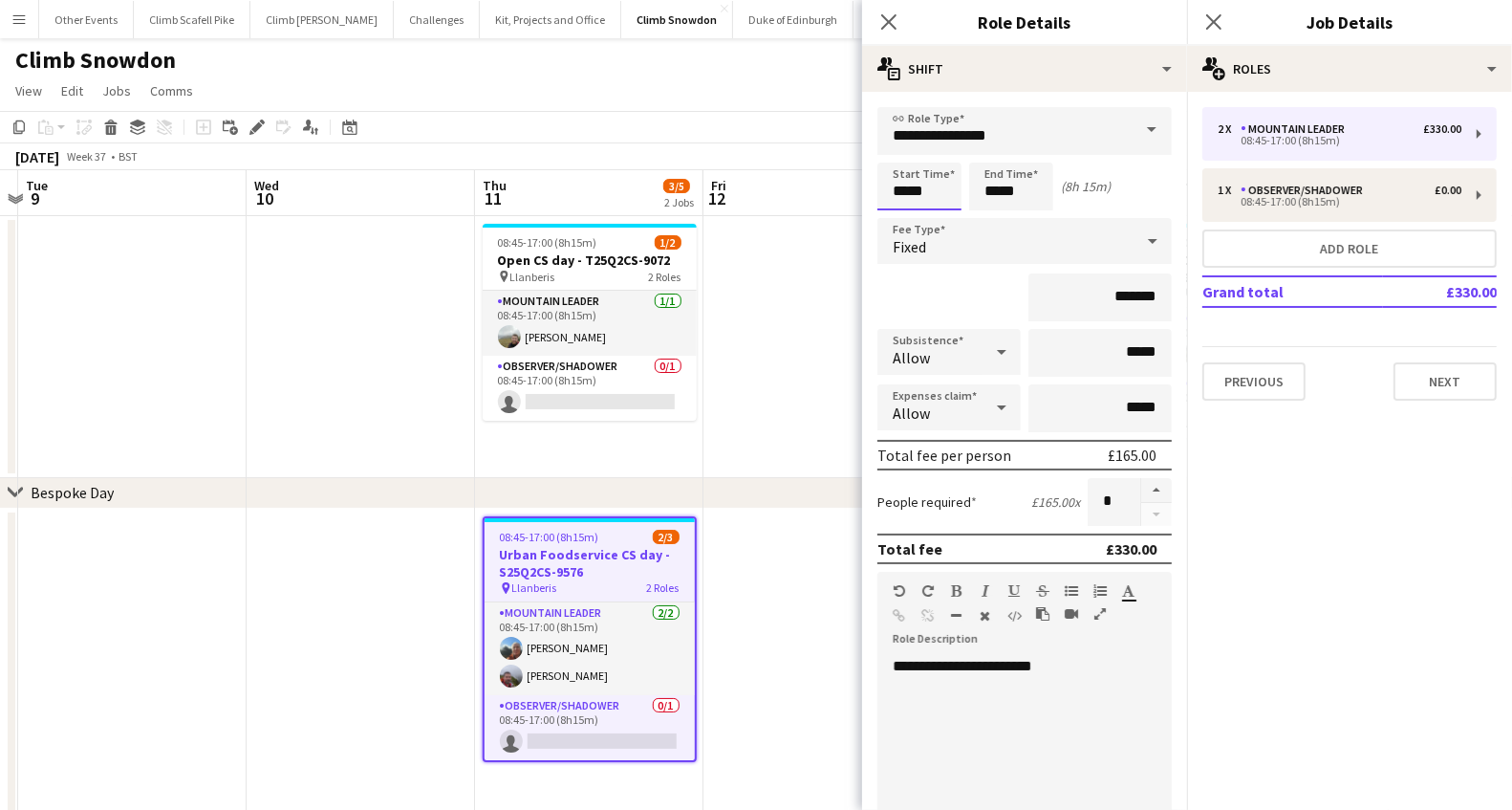
click at [902, 188] on input "*****" at bounding box center [920, 186] width 85 height 48
click at [904, 146] on div at bounding box center [901, 152] width 38 height 19
click at [941, 213] on div at bounding box center [938, 219] width 38 height 19
type input "*****"
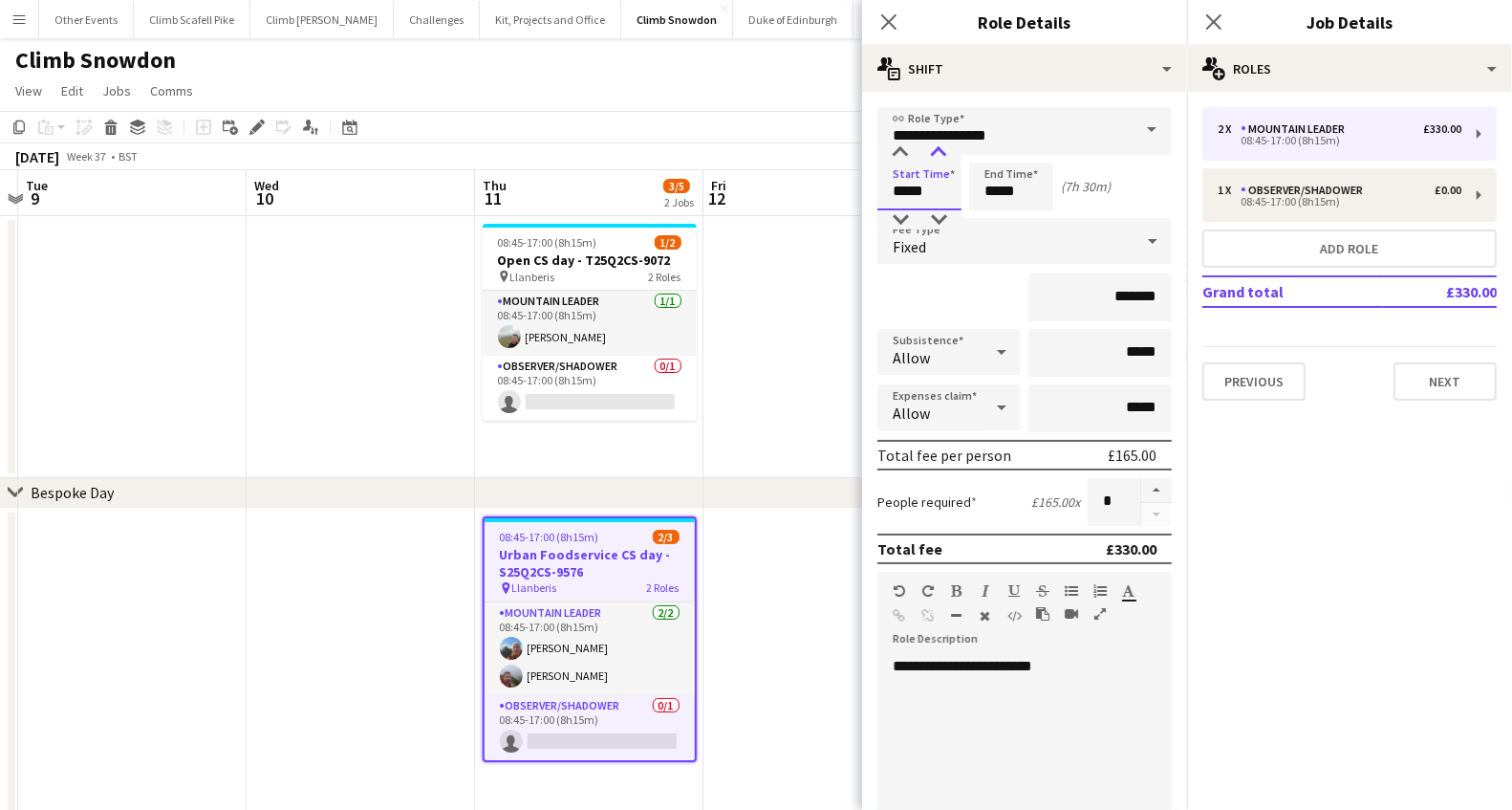
click at [943, 154] on div at bounding box center [938, 152] width 38 height 19
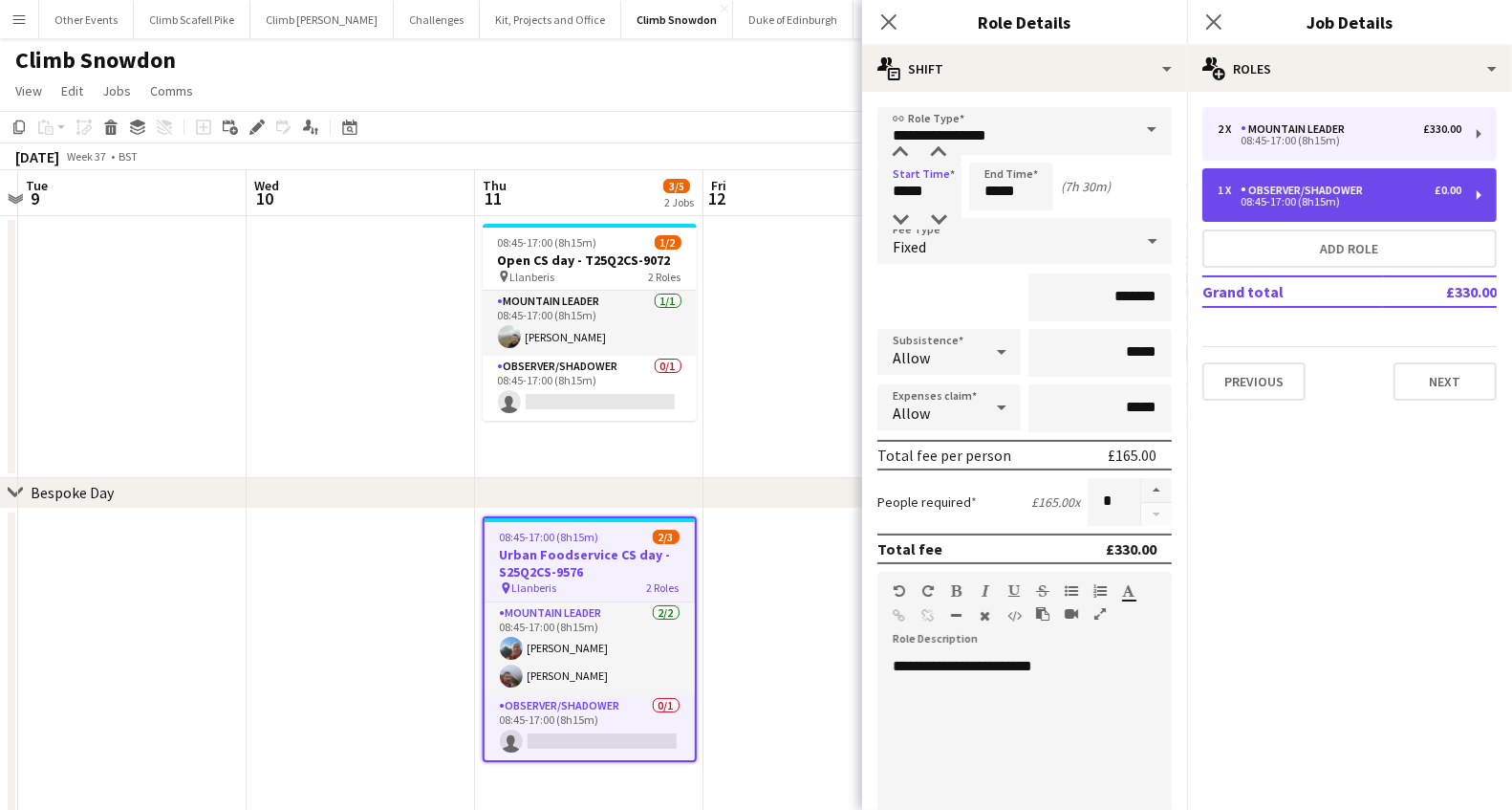
click at [1289, 194] on div "Observer/Shadower" at bounding box center [1306, 191] width 130 height 14
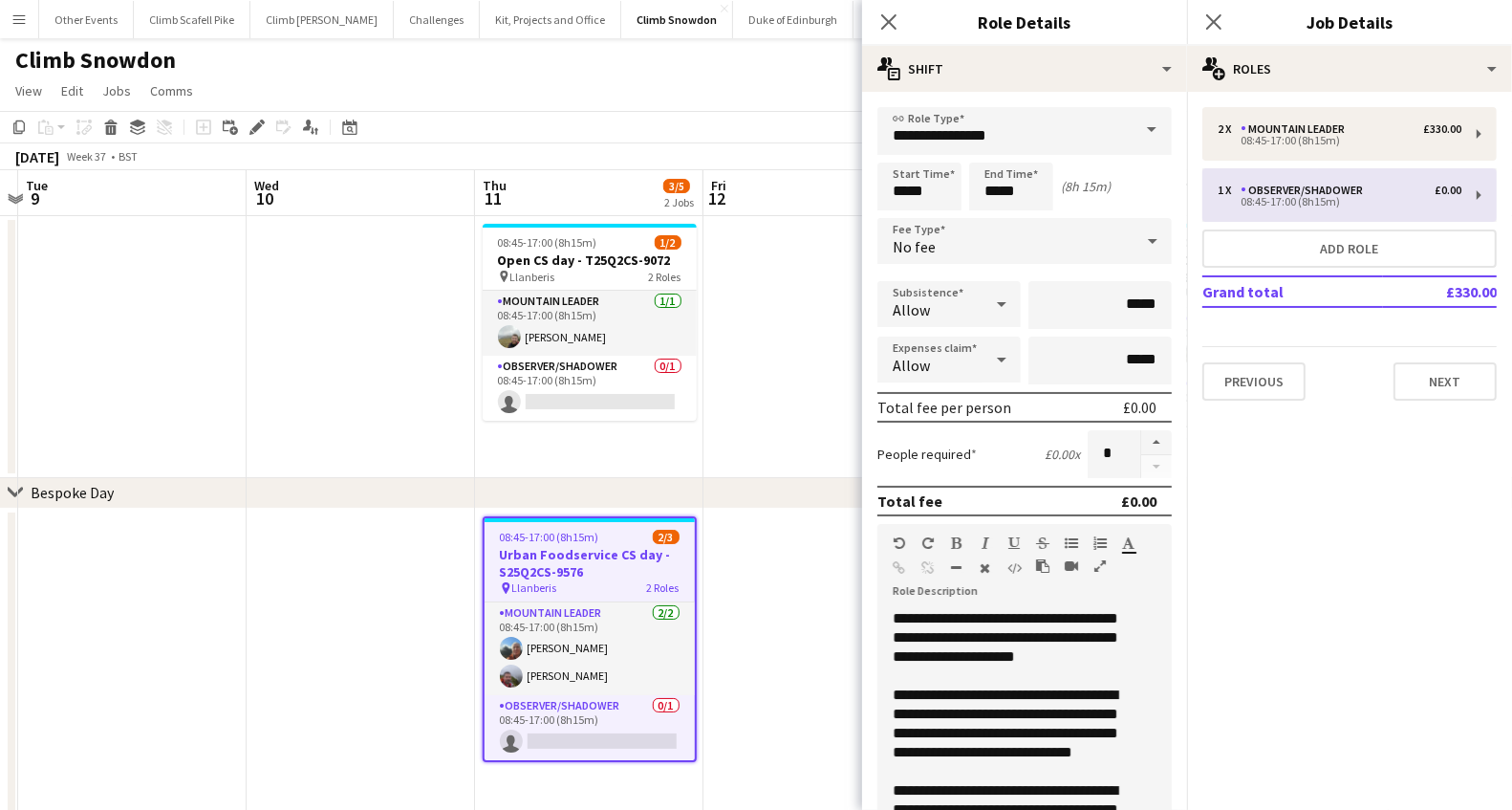
type input "**********"
type input "*****"
type input "*"
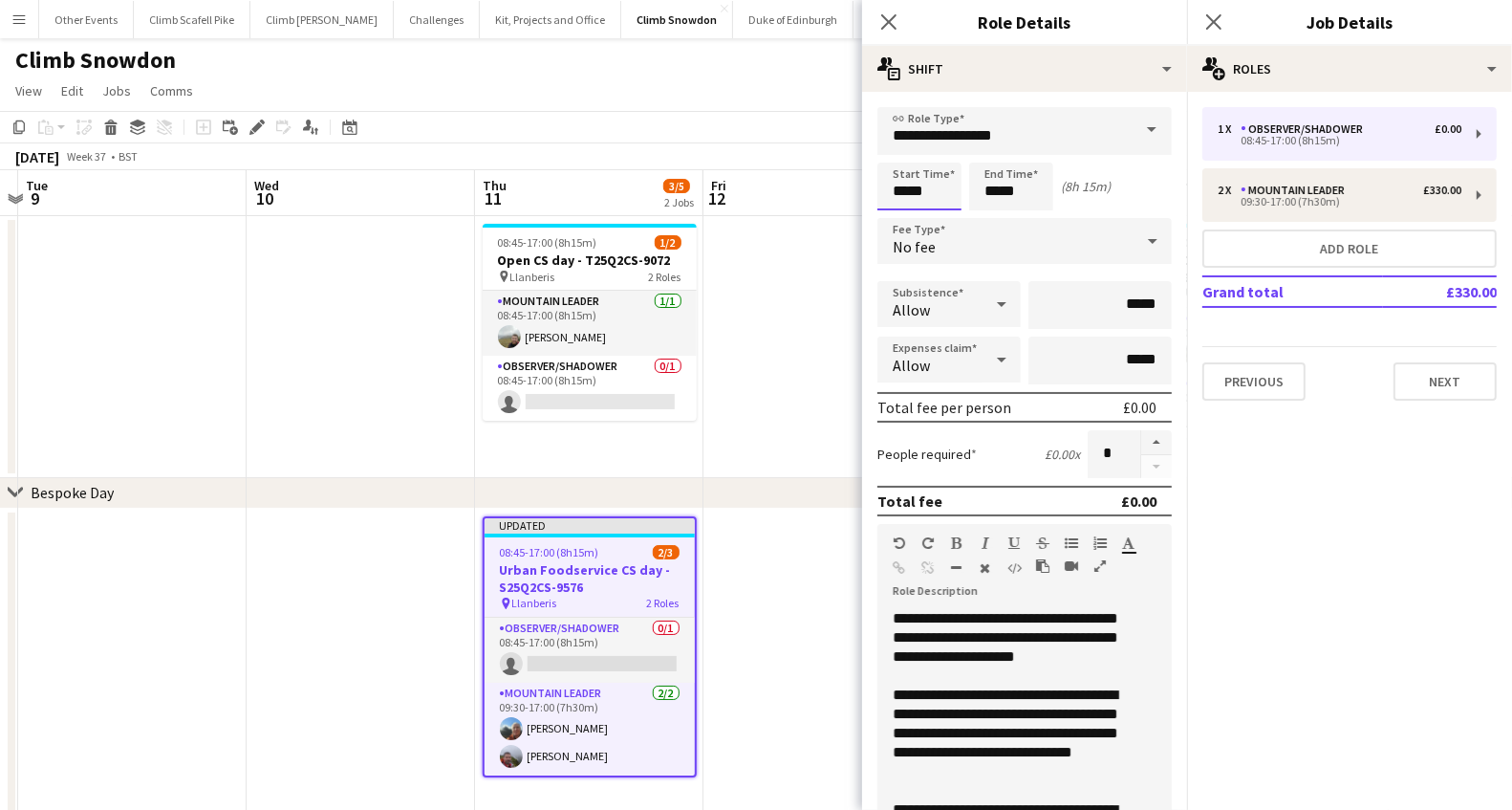
click at [901, 191] on input "*****" at bounding box center [920, 186] width 85 height 48
click at [903, 155] on div at bounding box center [901, 152] width 38 height 19
type input "*****"
click at [946, 213] on div at bounding box center [938, 219] width 38 height 19
click at [1294, 571] on mat-expansion-panel "pencil3 General details 1 x Observer/Shadower £0.00 08:45-17:00 (8h15m) 2 x Mou…" at bounding box center [1350, 450] width 325 height 718
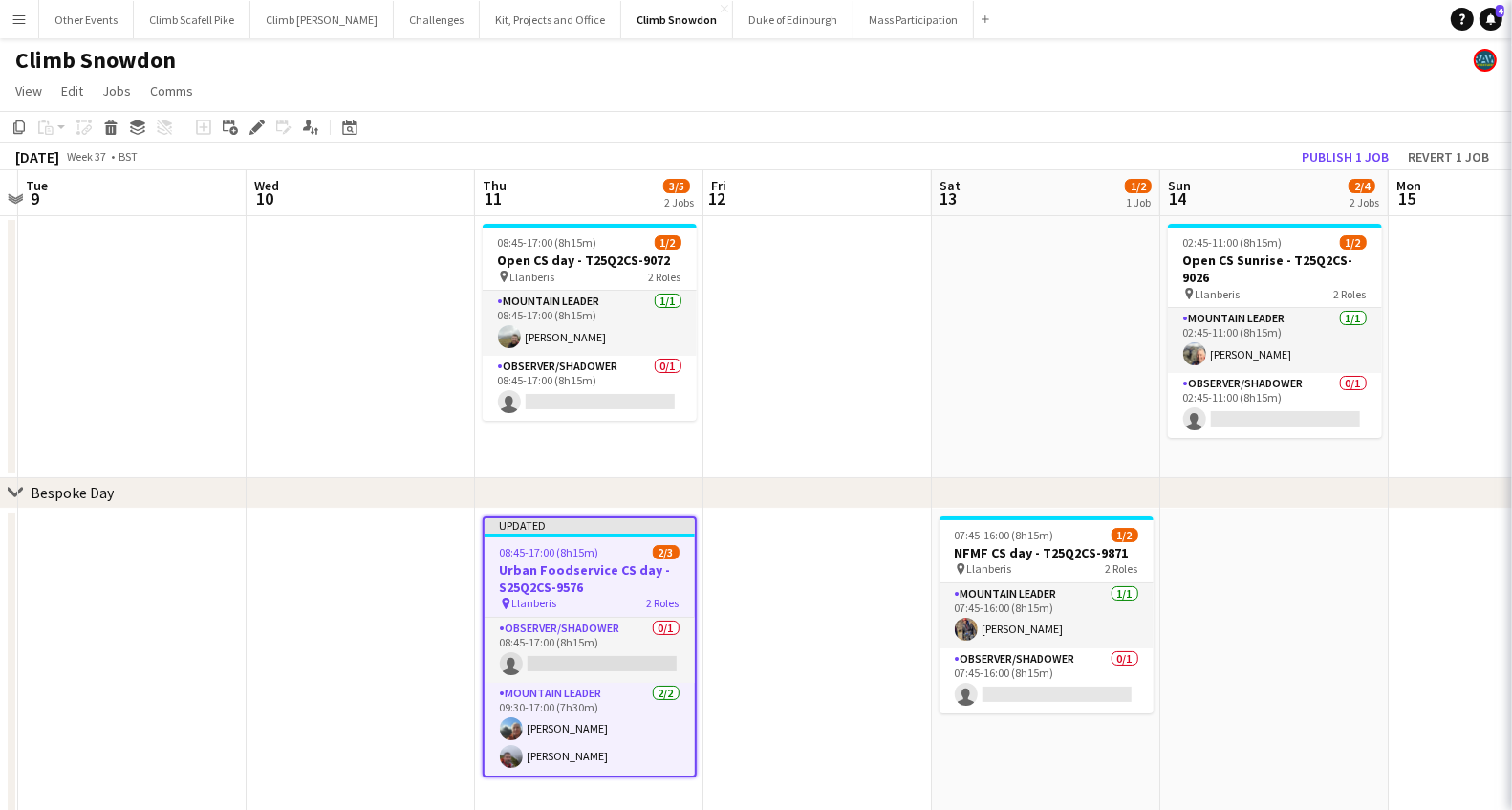
scroll to position [0, 667]
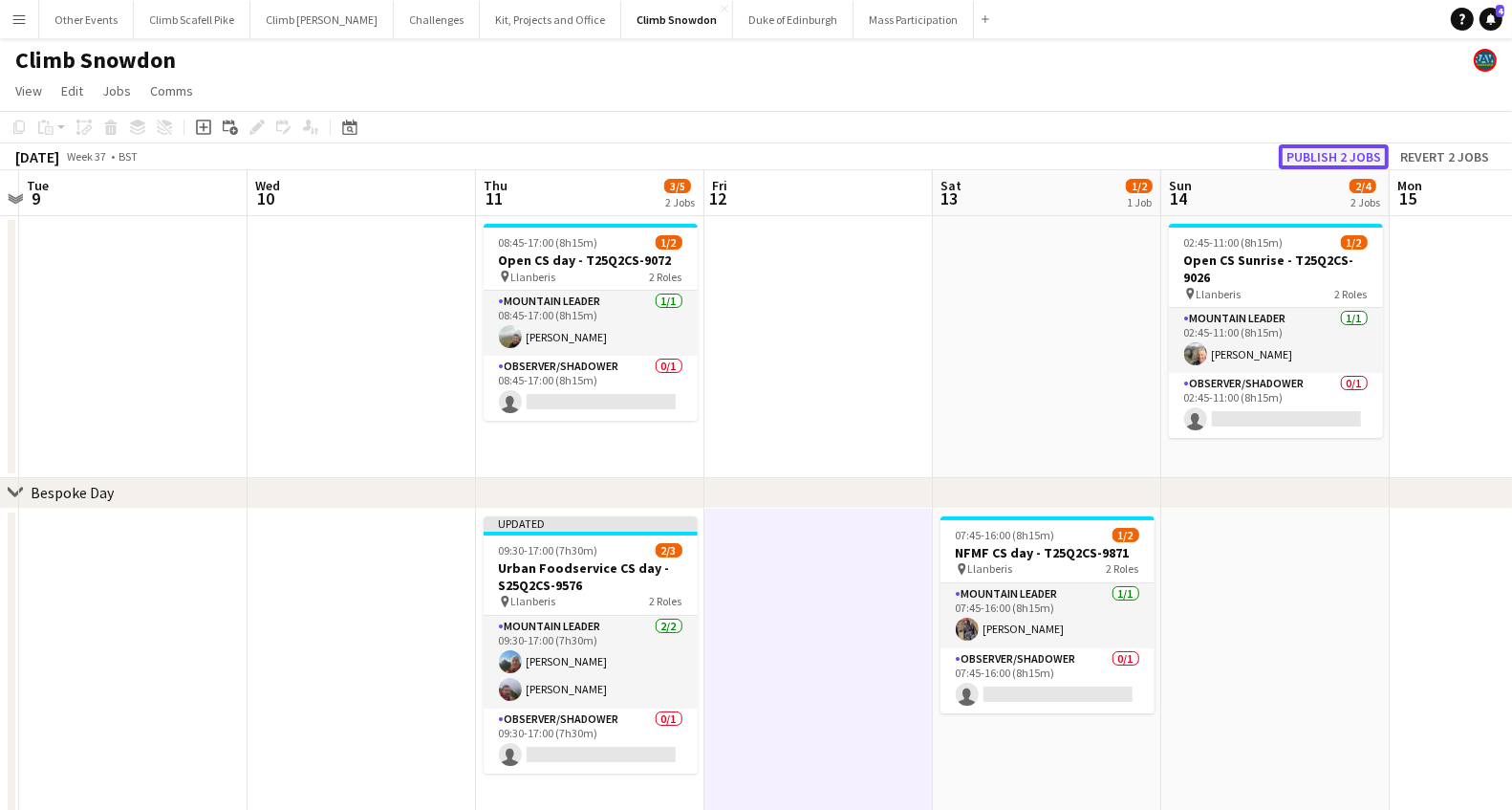
click at [1314, 149] on button "Publish 2 jobs" at bounding box center [1334, 156] width 110 height 25
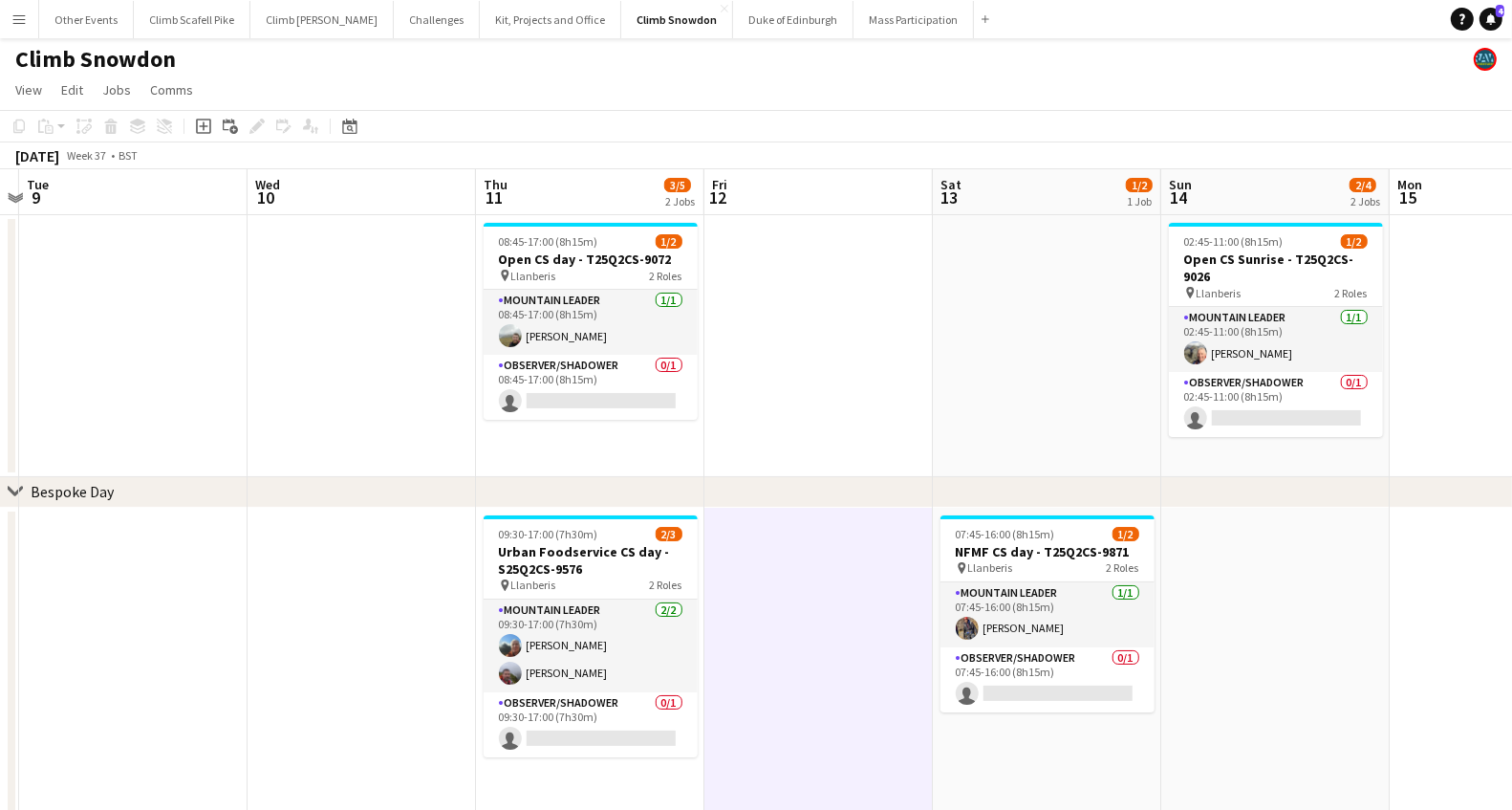
scroll to position [22, 0]
